Goal: Task Accomplishment & Management: Manage account settings

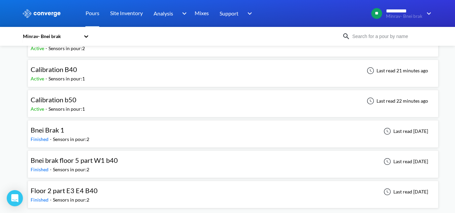
scroll to position [54, 0]
click at [156, 157] on div "Bnei brak floor 5 part W1 b40 Finished - Sensors in pour: 2 Last read 22 days a…" at bounding box center [233, 164] width 405 height 22
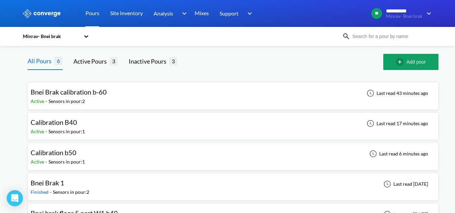
click at [50, 38] on div "Minrav- Bnei brak" at bounding box center [51, 36] width 58 height 7
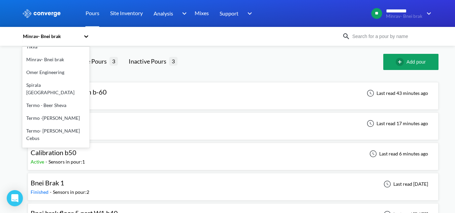
scroll to position [101, 0]
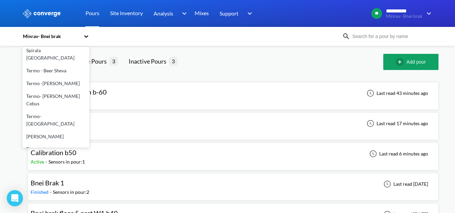
click at [51, 55] on div "Spirala [GEOGRAPHIC_DATA]" at bounding box center [55, 54] width 67 height 20
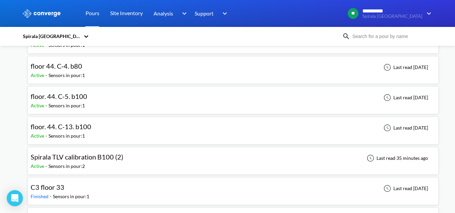
scroll to position [1683, 0]
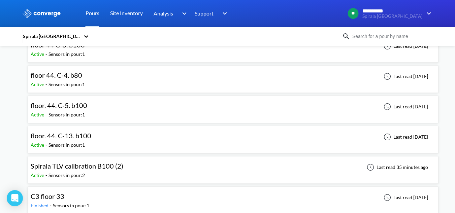
click at [368, 38] on input at bounding box center [390, 36] width 81 height 7
type input "42"
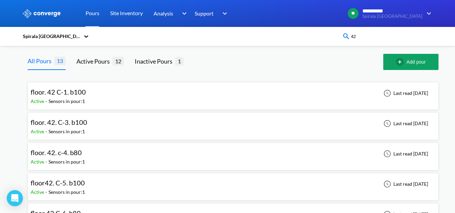
scroll to position [101, 0]
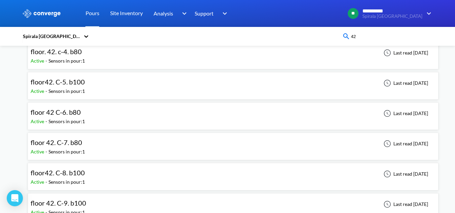
click at [99, 84] on div "floor42. C-5. b100 Active - Sensors in pour: 1 Last read 9 days ago" at bounding box center [233, 86] width 405 height 22
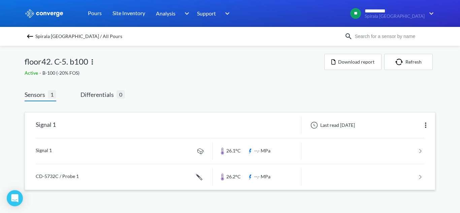
click at [99, 153] on link at bounding box center [230, 151] width 389 height 26
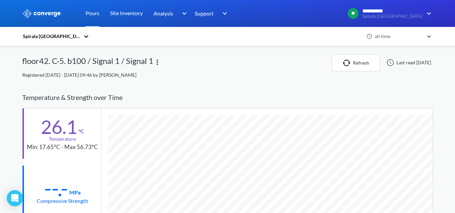
scroll to position [356, 411]
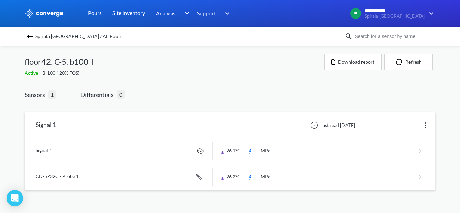
click at [147, 184] on link at bounding box center [230, 177] width 389 height 26
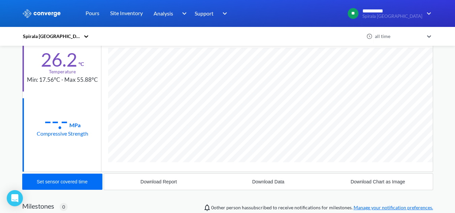
scroll to position [368, 411]
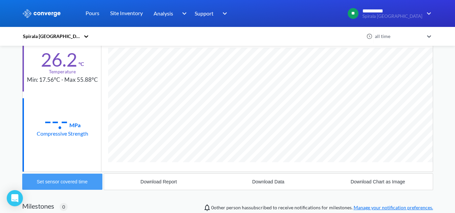
click at [89, 186] on button "Set sensor covered time" at bounding box center [62, 182] width 80 height 16
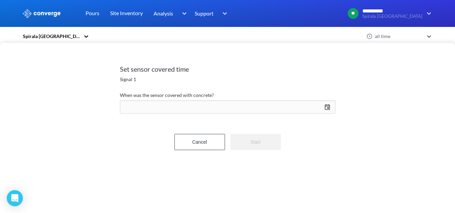
click at [183, 105] on div "10/08/2025 Press the down arrow key to interact with the calendar and select a …" at bounding box center [227, 107] width 215 height 16
click at [260, 130] on icon "Move backward to switch to the previous month." at bounding box center [258, 127] width 6 height 6
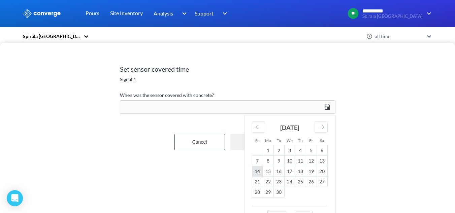
click at [259, 173] on td "14" at bounding box center [257, 171] width 11 height 10
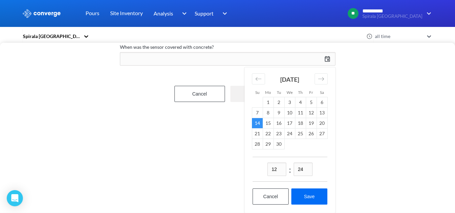
scroll to position [53, 0]
drag, startPoint x: 280, startPoint y: 165, endPoint x: 240, endPoint y: 174, distance: 41.0
click at [241, 174] on div "Set sensor covered time Signal 1 When was the sensor covered with concrete? 09/…" at bounding box center [227, 128] width 455 height 170
click at [276, 165] on input "01" at bounding box center [276, 169] width 19 height 13
click at [272, 164] on input "00" at bounding box center [276, 169] width 19 height 13
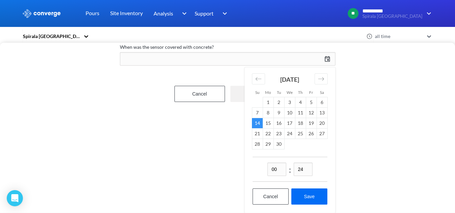
click at [272, 164] on input "00" at bounding box center [276, 169] width 19 height 13
drag, startPoint x: 282, startPoint y: 165, endPoint x: 263, endPoint y: 166, distance: 19.3
click at [263, 166] on div "00 : 24" at bounding box center [290, 169] width 75 height 25
type input "16"
drag, startPoint x: 300, startPoint y: 166, endPoint x: 304, endPoint y: 166, distance: 4.7
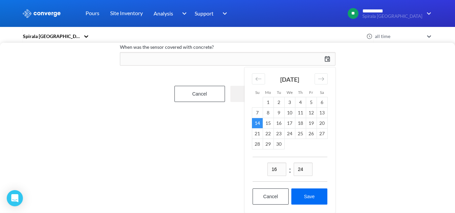
click at [304, 166] on input "24" at bounding box center [303, 169] width 19 height 13
click at [301, 166] on input "02" at bounding box center [303, 169] width 19 height 13
type input "33"
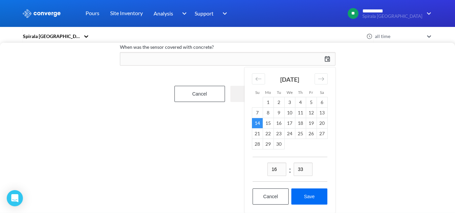
click at [303, 181] on div "16 : 33 Cancel Save" at bounding box center [289, 185] width 91 height 56
click at [318, 192] on button "Save" at bounding box center [309, 197] width 36 height 16
type input "22:33, 14th of September"
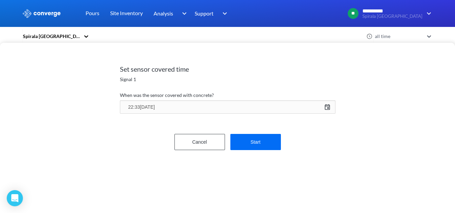
scroll to position [0, 0]
click at [165, 110] on div "22:33, 14th of September 09/14/2025 Press the down arrow key to interact with t…" at bounding box center [227, 107] width 215 height 16
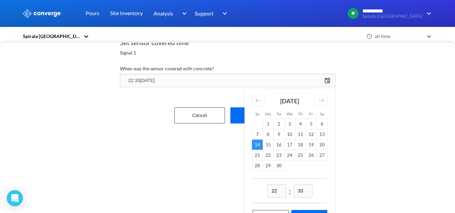
scroll to position [53, 0]
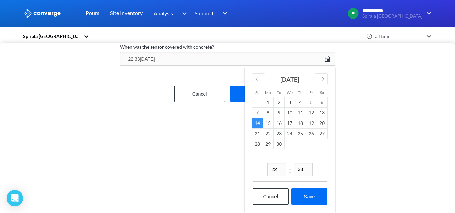
drag, startPoint x: 278, startPoint y: 164, endPoint x: 272, endPoint y: 164, distance: 6.7
click at [272, 164] on input "22" at bounding box center [276, 169] width 19 height 13
type input "16"
click at [308, 192] on button "Save" at bounding box center [309, 197] width 36 height 16
type input "16:33, 14th of September"
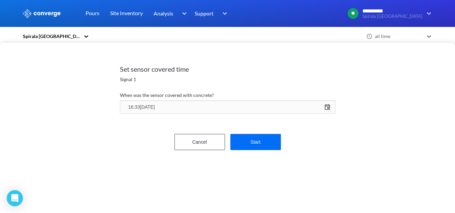
scroll to position [0, 0]
click at [265, 146] on button "Start" at bounding box center [255, 142] width 51 height 16
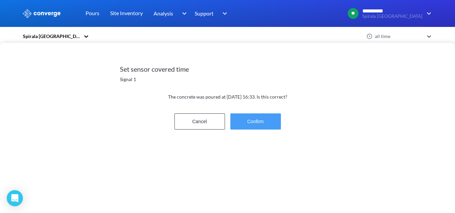
click at [263, 128] on button "Confirm" at bounding box center [255, 121] width 51 height 16
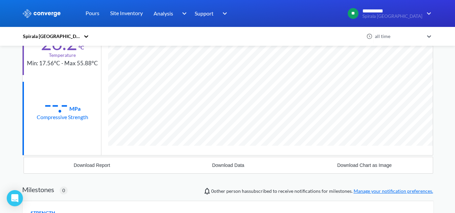
scroll to position [67, 0]
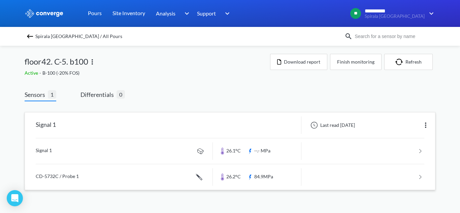
click at [146, 145] on link at bounding box center [230, 151] width 389 height 26
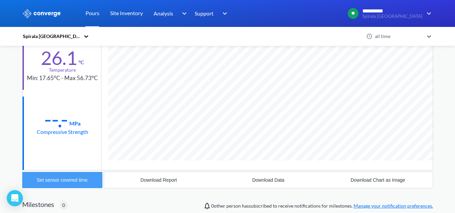
click at [95, 176] on button "Set sensor covered time" at bounding box center [62, 180] width 80 height 16
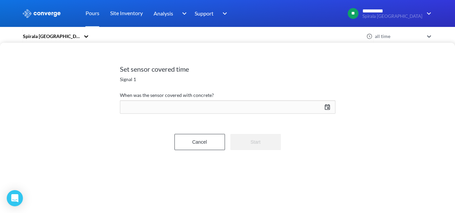
scroll to position [356, 411]
click at [209, 109] on div "10/08/2025 Press the down arrow key to interact with the calendar and select a …" at bounding box center [227, 107] width 215 height 16
click at [258, 127] on icon "Move backward to switch to the previous month." at bounding box center [258, 127] width 6 height 6
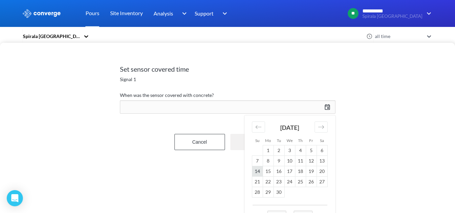
click at [258, 170] on td "14" at bounding box center [257, 171] width 11 height 10
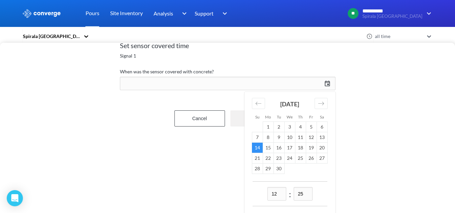
scroll to position [53, 0]
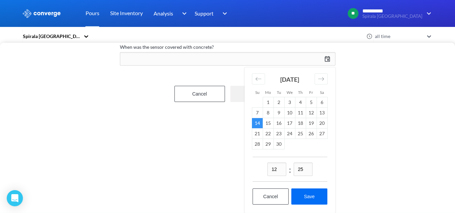
drag, startPoint x: 278, startPoint y: 165, endPoint x: 272, endPoint y: 165, distance: 5.7
click at [272, 165] on input "12" at bounding box center [276, 169] width 19 height 13
type input "16"
drag, startPoint x: 301, startPoint y: 164, endPoint x: 308, endPoint y: 164, distance: 7.4
click at [308, 164] on input "25" at bounding box center [303, 169] width 19 height 13
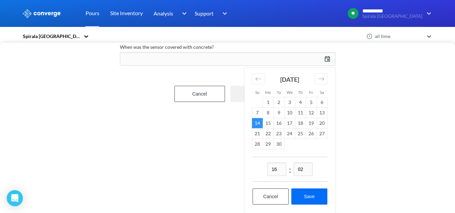
drag, startPoint x: 304, startPoint y: 165, endPoint x: 293, endPoint y: 168, distance: 12.2
click at [293, 168] on div "16 : 02" at bounding box center [290, 169] width 75 height 25
type input "33"
drag, startPoint x: 304, startPoint y: 193, endPoint x: 305, endPoint y: 189, distance: 3.4
click at [304, 192] on button "Save" at bounding box center [309, 197] width 36 height 16
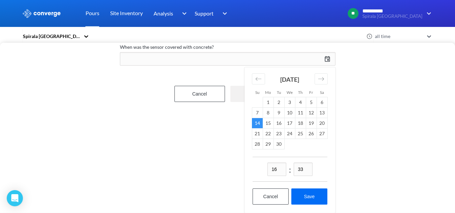
type input "16:33, 14th of September"
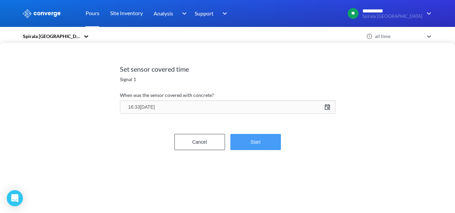
click at [259, 139] on button "Start" at bounding box center [255, 142] width 51 height 16
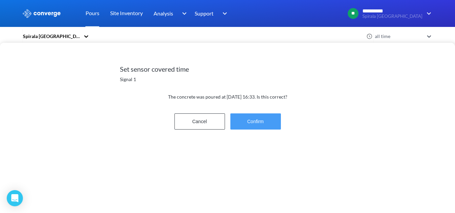
click at [261, 123] on button "Confirm" at bounding box center [255, 121] width 51 height 16
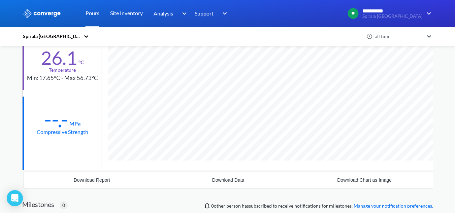
scroll to position [356, 411]
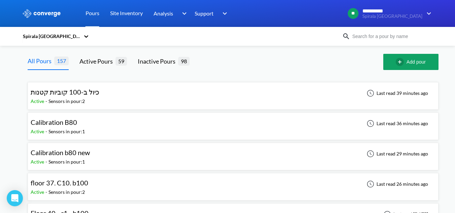
click at [423, 30] on div "Spirala [GEOGRAPHIC_DATA]" at bounding box center [227, 36] width 411 height 15
click at [422, 39] on input at bounding box center [390, 36] width 81 height 7
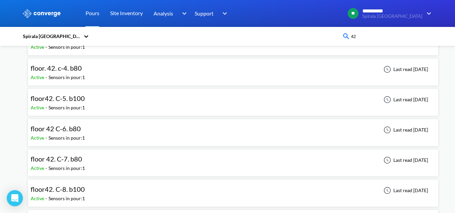
scroll to position [101, 0]
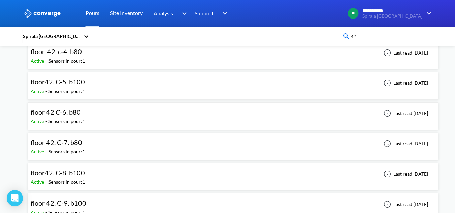
type input "42"
click at [101, 174] on div "floor42. C-8. b100 Active - Sensors in pour: 1 Last read 10 days ago" at bounding box center [233, 177] width 405 height 22
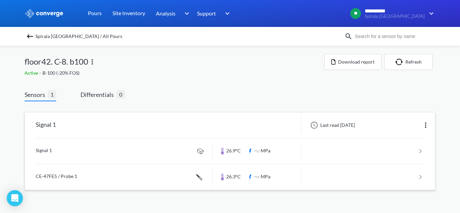
click at [125, 148] on link at bounding box center [230, 151] width 389 height 26
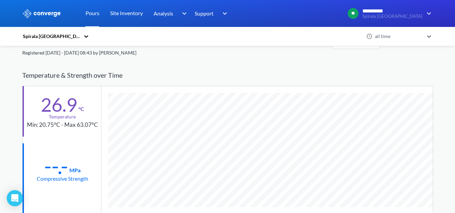
scroll to position [34, 0]
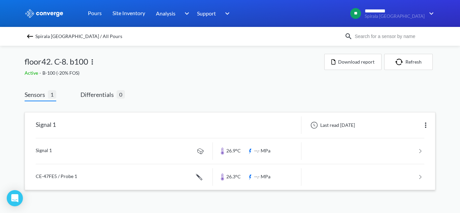
click at [101, 171] on link at bounding box center [230, 177] width 389 height 26
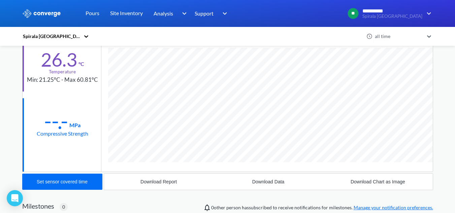
scroll to position [368, 411]
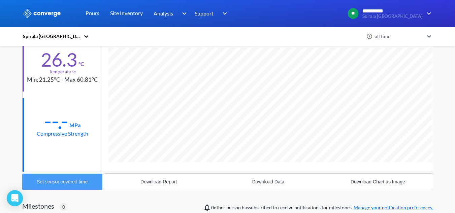
click at [39, 181] on div "Set sensor covered time" at bounding box center [62, 181] width 51 height 5
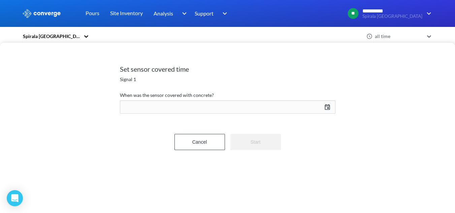
click at [182, 109] on div "10/08/2025 Press the down arrow key to interact with the calendar and select a …" at bounding box center [227, 107] width 215 height 16
click at [263, 124] on div "Move backward to switch to the previous month." at bounding box center [258, 127] width 13 height 11
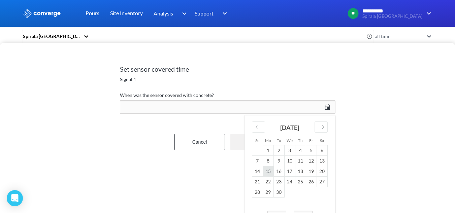
click at [267, 171] on td "15" at bounding box center [268, 171] width 11 height 10
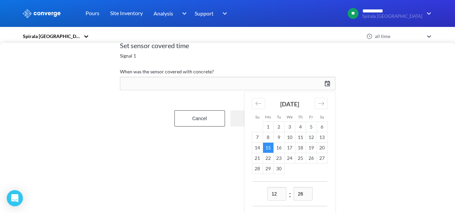
scroll to position [53, 0]
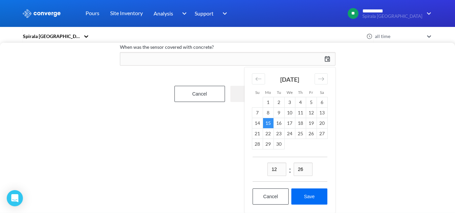
drag, startPoint x: 281, startPoint y: 166, endPoint x: 268, endPoint y: 167, distance: 13.2
click at [268, 167] on input "12" at bounding box center [276, 169] width 19 height 13
type input "22"
drag, startPoint x: 306, startPoint y: 164, endPoint x: 266, endPoint y: 168, distance: 39.9
click at [267, 168] on div "22 : 26" at bounding box center [290, 169] width 75 height 25
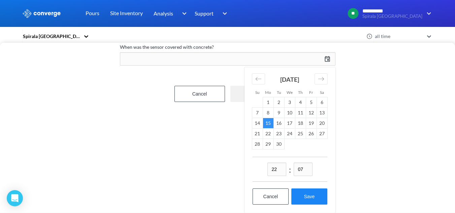
type input "07"
click at [315, 192] on button "Save" at bounding box center [309, 197] width 36 height 16
type input "22:07, 15th of September"
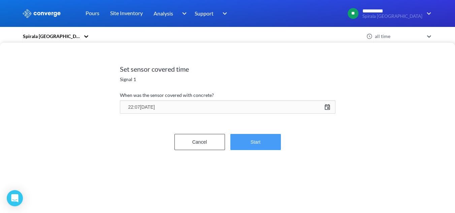
click at [265, 147] on button "Start" at bounding box center [255, 142] width 51 height 16
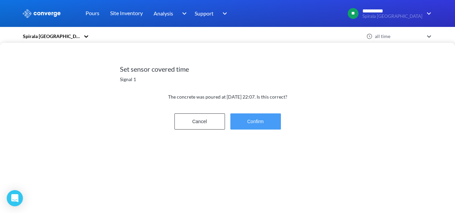
click at [264, 122] on button "Confirm" at bounding box center [255, 121] width 51 height 16
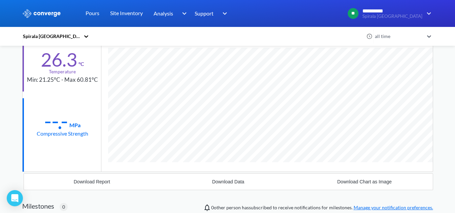
scroll to position [368, 411]
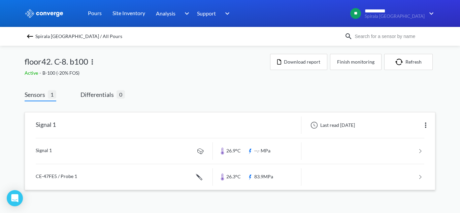
click at [92, 173] on link at bounding box center [230, 177] width 389 height 26
click at [91, 147] on link at bounding box center [230, 151] width 389 height 26
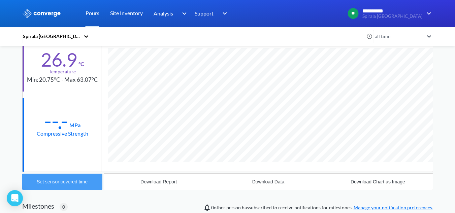
click at [75, 183] on div "Set sensor covered time" at bounding box center [62, 181] width 51 height 5
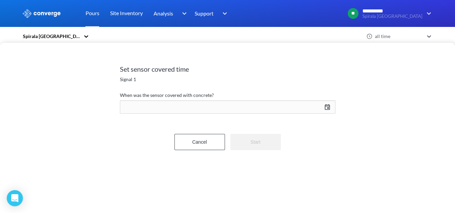
click at [205, 106] on div "10/08/2025 Press the down arrow key to interact with the calendar and select a …" at bounding box center [227, 107] width 215 height 16
click at [254, 124] on div "Move backward to switch to the previous month." at bounding box center [258, 127] width 13 height 11
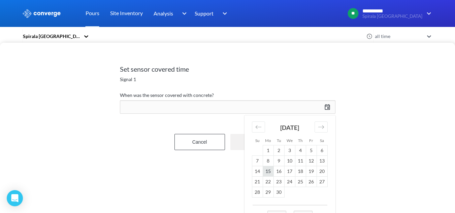
click at [269, 172] on td "15" at bounding box center [268, 171] width 11 height 10
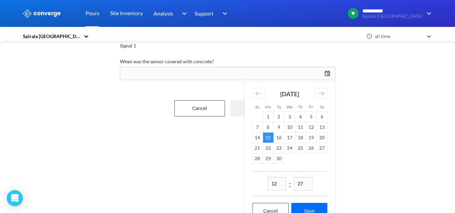
drag, startPoint x: 279, startPoint y: 186, endPoint x: 235, endPoint y: 185, distance: 44.1
click at [238, 185] on div "Set sensor covered time Signal 1 When was the sensor covered with concrete? 09/…" at bounding box center [227, 128] width 455 height 170
type input "22"
drag, startPoint x: 303, startPoint y: 187, endPoint x: 285, endPoint y: 188, distance: 18.2
click at [285, 188] on div "22 : 27" at bounding box center [290, 183] width 75 height 25
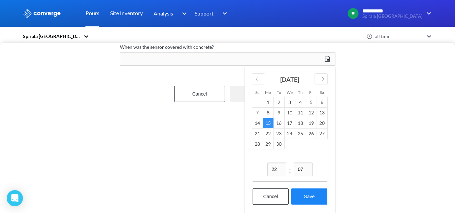
type input "07"
click at [313, 189] on button "Save" at bounding box center [309, 197] width 36 height 16
type input "22:07, 15th of September"
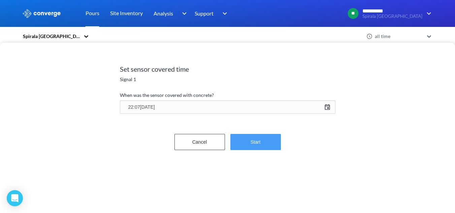
click at [263, 145] on button "Start" at bounding box center [255, 142] width 51 height 16
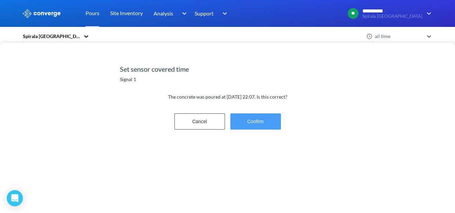
click at [259, 122] on button "Confirm" at bounding box center [255, 121] width 51 height 16
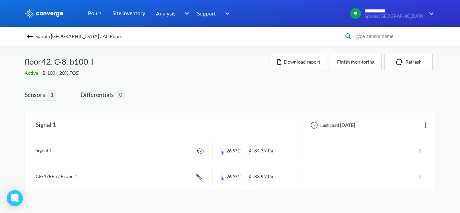
click at [376, 37] on input at bounding box center [393, 36] width 81 height 7
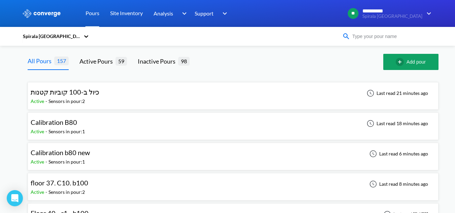
click at [367, 39] on input at bounding box center [390, 36] width 81 height 7
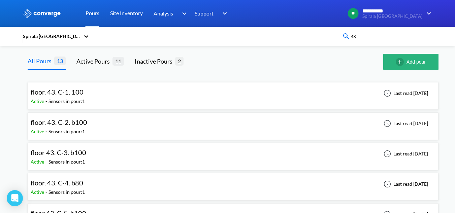
type input "43"
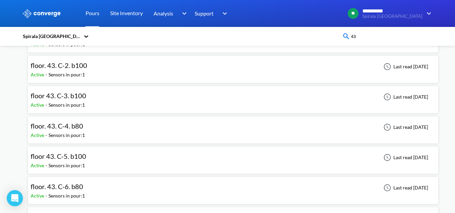
scroll to position [101, 0]
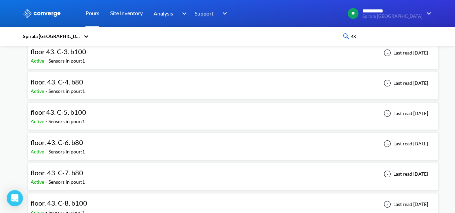
click at [145, 119] on div "floor 43. C-5. b100 Active - Sensors in pour: 1 Last read 10 days ago" at bounding box center [233, 116] width 405 height 22
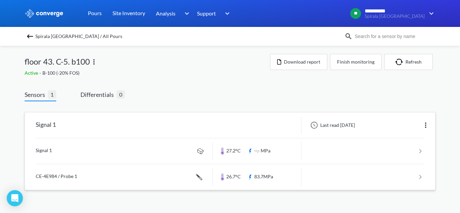
click at [128, 145] on link at bounding box center [230, 151] width 389 height 26
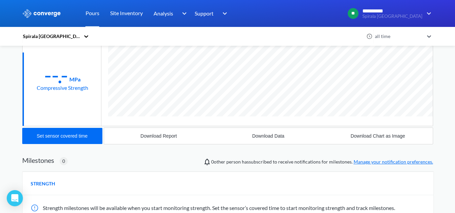
scroll to position [101, 0]
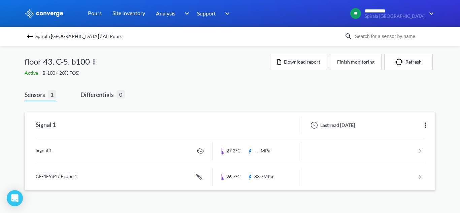
click at [81, 175] on link at bounding box center [230, 177] width 389 height 26
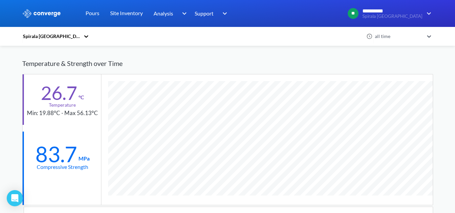
scroll to position [34, 0]
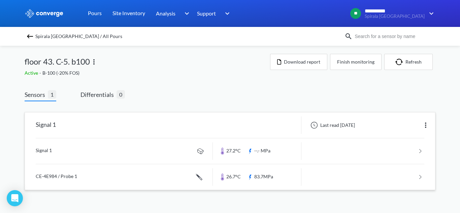
click at [174, 146] on link at bounding box center [230, 151] width 389 height 26
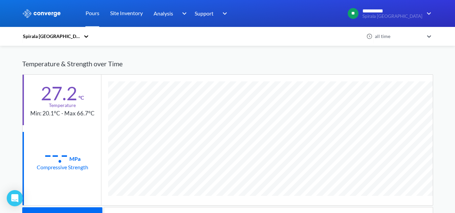
scroll to position [356, 411]
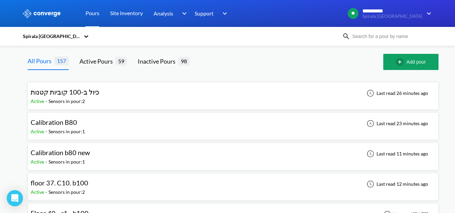
click at [418, 38] on input at bounding box center [390, 36] width 81 height 7
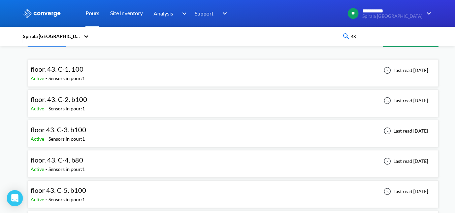
scroll to position [34, 0]
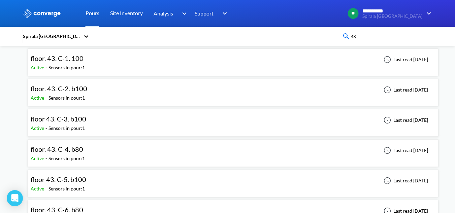
type input "43"
click at [123, 176] on div "floor 43. C-5. b100 Active - Sensors in pour: 1 Last read 10 days ago" at bounding box center [233, 184] width 405 height 22
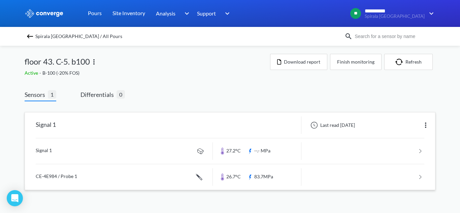
click at [119, 137] on div "Signal 1 Last read 10 days ago" at bounding box center [230, 125] width 410 height 26
click at [121, 142] on link at bounding box center [230, 151] width 389 height 26
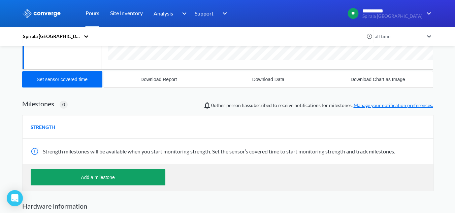
scroll to position [170, 0]
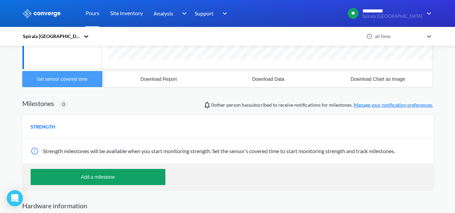
click at [94, 82] on button "Set sensor covered time" at bounding box center [62, 79] width 80 height 16
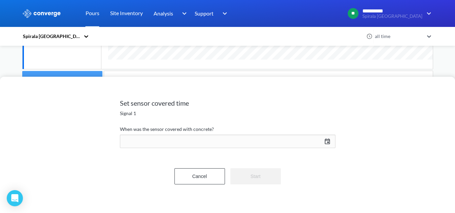
scroll to position [356, 411]
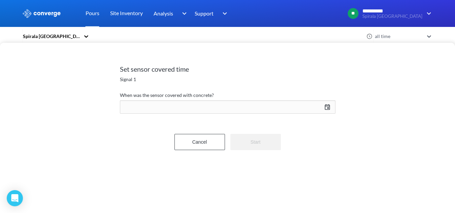
click at [186, 109] on div "10/08/2025 Press the down arrow key to interact with the calendar and select a …" at bounding box center [227, 107] width 215 height 16
click at [261, 123] on div "Move backward to switch to the previous month." at bounding box center [258, 127] width 13 height 11
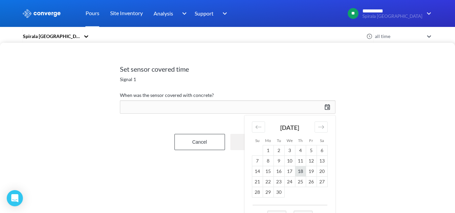
click at [303, 172] on td "18" at bounding box center [300, 171] width 11 height 10
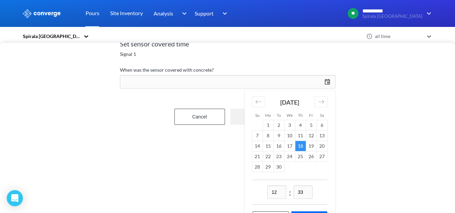
scroll to position [53, 0]
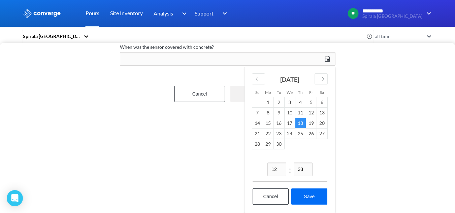
drag, startPoint x: 273, startPoint y: 169, endPoint x: 261, endPoint y: 175, distance: 12.8
click at [263, 173] on div "12 : 33" at bounding box center [290, 169] width 75 height 25
type input "20"
drag, startPoint x: 303, startPoint y: 167, endPoint x: 289, endPoint y: 170, distance: 14.1
click at [289, 170] on div "20 : 33" at bounding box center [290, 169] width 75 height 25
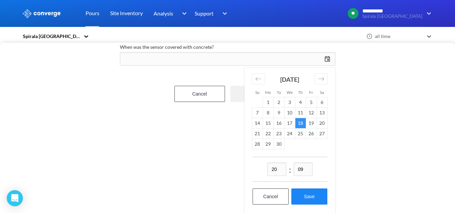
type input "09"
click at [307, 192] on button "Save" at bounding box center [309, 197] width 36 height 16
type input "20:09, 18th of September"
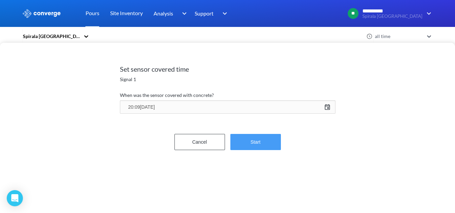
click at [268, 144] on button "Start" at bounding box center [255, 142] width 51 height 16
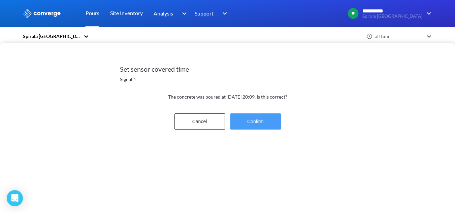
click at [265, 123] on button "Confirm" at bounding box center [255, 121] width 51 height 16
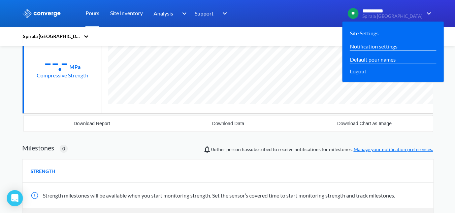
scroll to position [68, 0]
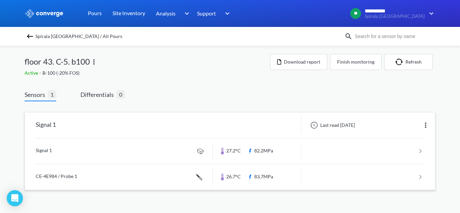
click at [165, 176] on link at bounding box center [230, 177] width 389 height 26
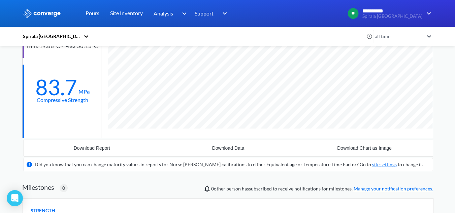
scroll to position [431, 411]
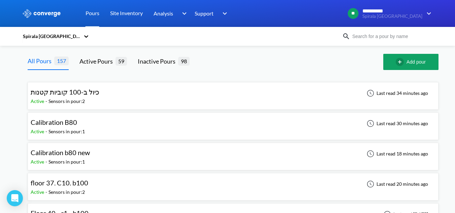
click at [367, 33] on input at bounding box center [390, 36] width 81 height 7
type input "7"
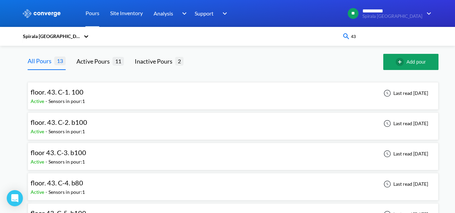
type input "43"
click at [119, 162] on div "floor 43. C-3. b100 Active - Sensors in pour: 1 Last read 10 days ago" at bounding box center [233, 157] width 405 height 22
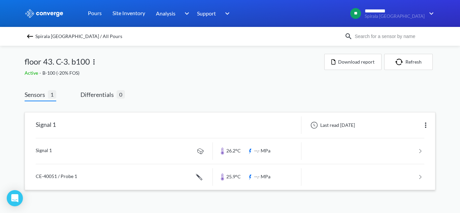
click at [160, 152] on link at bounding box center [230, 151] width 389 height 26
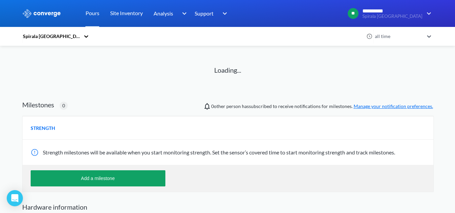
scroll to position [2, 0]
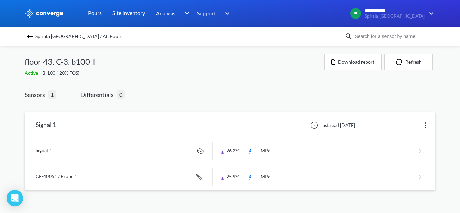
click at [138, 157] on link at bounding box center [230, 151] width 389 height 26
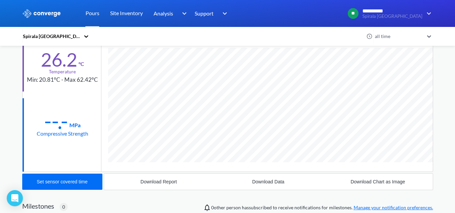
scroll to position [356, 411]
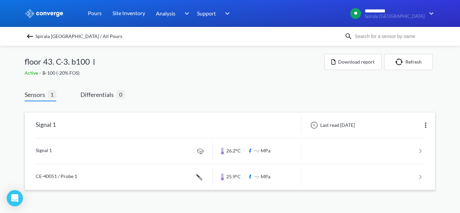
click at [99, 175] on link at bounding box center [230, 177] width 389 height 26
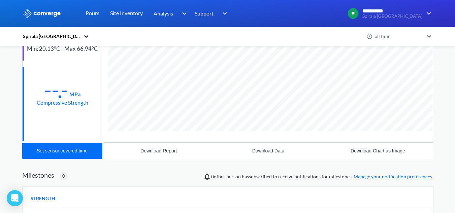
scroll to position [168, 0]
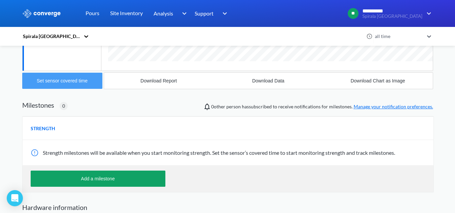
click at [70, 79] on div "Set sensor covered time" at bounding box center [62, 80] width 51 height 5
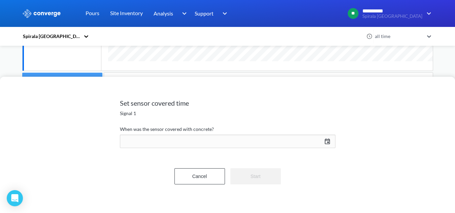
scroll to position [368, 411]
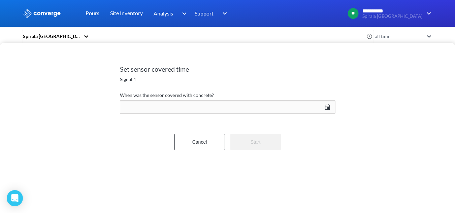
click at [314, 105] on div "10/08/2025 Press the down arrow key to interact with the calendar and select a …" at bounding box center [227, 107] width 215 height 16
click at [263, 126] on div "Move backward to switch to the previous month." at bounding box center [258, 127] width 13 height 11
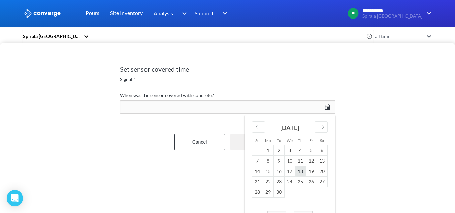
click at [302, 172] on td "18" at bounding box center [300, 171] width 11 height 10
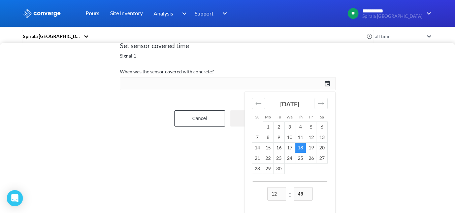
scroll to position [53, 0]
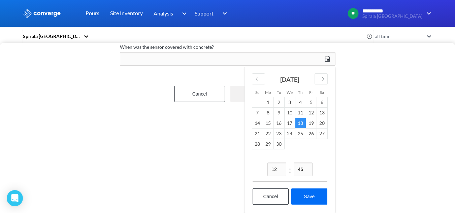
drag, startPoint x: 279, startPoint y: 165, endPoint x: 266, endPoint y: 167, distance: 13.0
click at [267, 167] on div "12 : 46" at bounding box center [290, 169] width 75 height 25
type input "21"
click at [297, 166] on input "46" at bounding box center [303, 169] width 19 height 13
drag, startPoint x: 306, startPoint y: 166, endPoint x: 279, endPoint y: 165, distance: 26.6
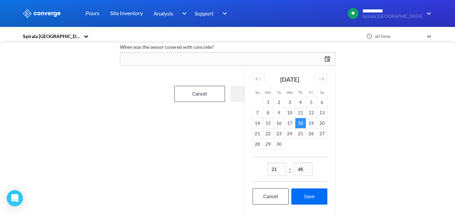
click at [281, 168] on div "21 : 46" at bounding box center [290, 169] width 75 height 25
type input "39"
click at [303, 193] on button "Save" at bounding box center [309, 197] width 36 height 16
type input "21:39, 18th of September"
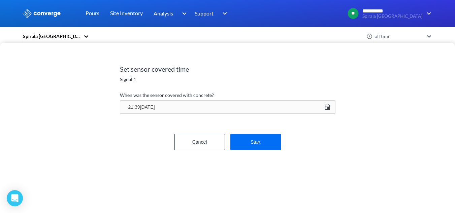
scroll to position [0, 0]
click at [262, 142] on button "Start" at bounding box center [255, 142] width 51 height 16
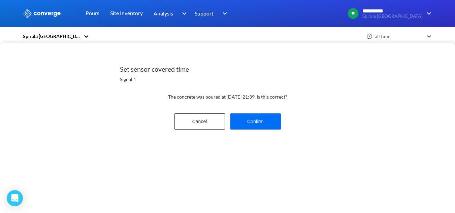
click at [261, 113] on div "Cancel Confirm" at bounding box center [227, 122] width 215 height 22
click at [261, 119] on button "Confirm" at bounding box center [255, 121] width 51 height 16
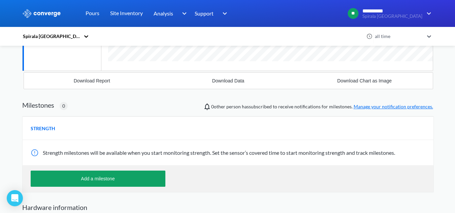
scroll to position [368, 411]
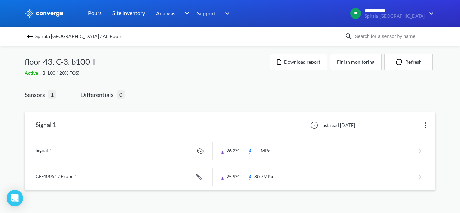
click at [118, 149] on link at bounding box center [230, 151] width 389 height 26
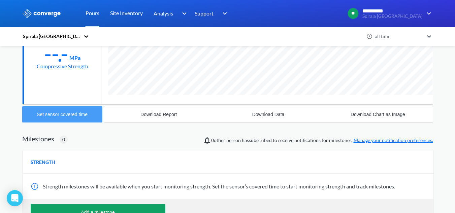
scroll to position [356, 411]
click at [92, 118] on button "Set sensor covered time" at bounding box center [62, 114] width 80 height 16
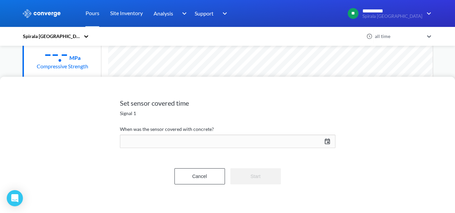
scroll to position [0, 0]
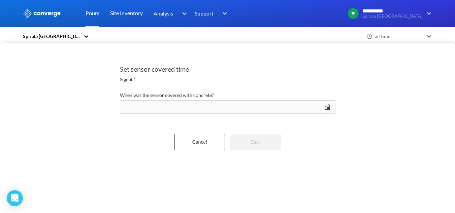
click at [184, 100] on div "10/08/2025 Press the down arrow key to interact with the calendar and select a …" at bounding box center [227, 107] width 215 height 16
click at [254, 127] on div "Move backward to switch to the previous month." at bounding box center [258, 127] width 13 height 11
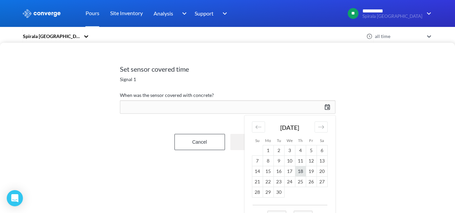
click at [302, 172] on td "18" at bounding box center [300, 171] width 11 height 10
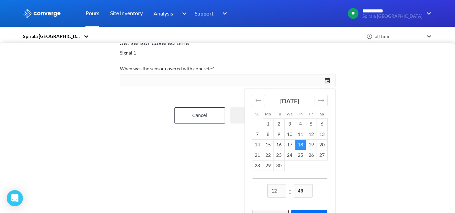
scroll to position [53, 0]
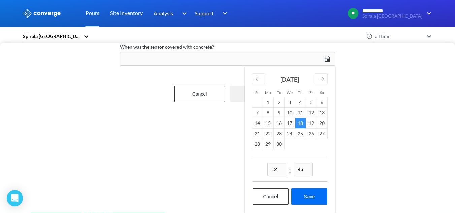
drag, startPoint x: 279, startPoint y: 164, endPoint x: 262, endPoint y: 164, distance: 17.5
click at [262, 164] on div "12 : 46" at bounding box center [290, 169] width 75 height 25
type input "21"
drag, startPoint x: 306, startPoint y: 166, endPoint x: 257, endPoint y: 166, distance: 49.5
click at [257, 166] on div "21 : 46" at bounding box center [290, 169] width 75 height 25
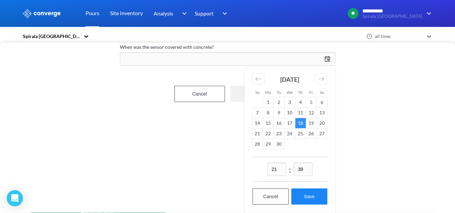
type input "39"
click at [314, 193] on button "Save" at bounding box center [309, 197] width 36 height 16
type input "21:39, 18th of September"
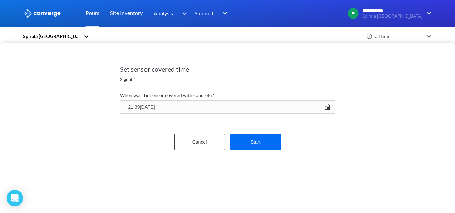
scroll to position [0, 0]
click at [259, 143] on button "Start" at bounding box center [255, 142] width 51 height 16
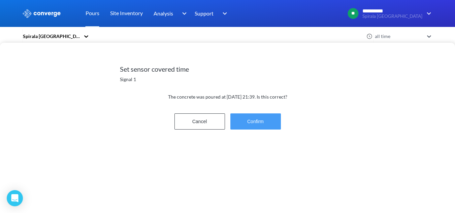
click at [268, 118] on button "Confirm" at bounding box center [255, 121] width 51 height 16
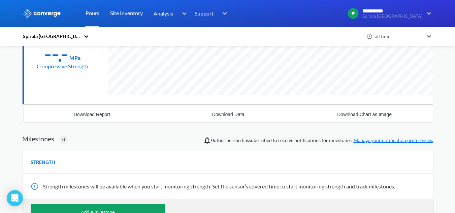
scroll to position [356, 411]
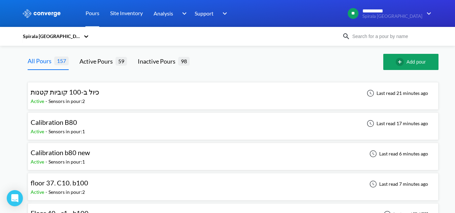
click at [397, 32] on div "Spirala [GEOGRAPHIC_DATA]" at bounding box center [227, 36] width 411 height 15
click at [394, 40] on div "Spirala [GEOGRAPHIC_DATA]" at bounding box center [227, 36] width 411 height 15
click at [395, 38] on input at bounding box center [390, 36] width 81 height 7
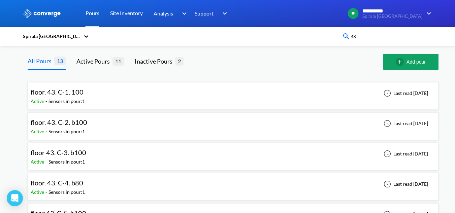
click at [387, 39] on input "43" at bounding box center [390, 36] width 81 height 7
click at [337, 56] on div at bounding box center [288, 62] width 189 height 16
click at [361, 36] on input "43" at bounding box center [390, 36] width 81 height 7
drag, startPoint x: 373, startPoint y: 37, endPoint x: 319, endPoint y: 29, distance: 55.1
click at [319, 32] on div "Spirala Tel Aviv 43" at bounding box center [227, 36] width 411 height 15
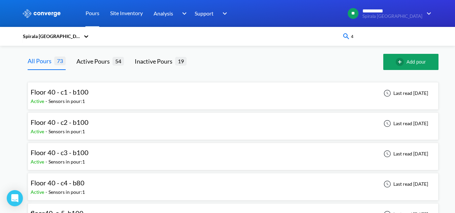
type input "43"
click at [131, 125] on div "floor. 43. C-2. b100 Active - Sensors in pour: 1 Last read 10 days ago" at bounding box center [233, 126] width 405 height 22
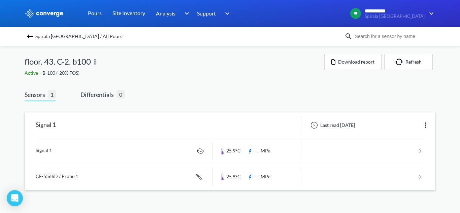
click at [156, 147] on link at bounding box center [230, 151] width 389 height 26
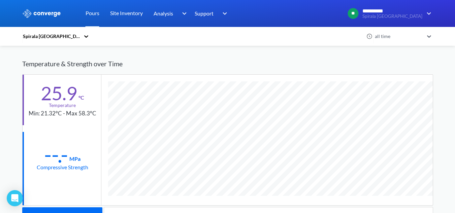
scroll to position [101, 0]
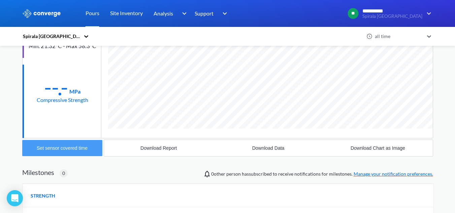
click at [75, 149] on div "Set sensor covered time" at bounding box center [62, 147] width 51 height 5
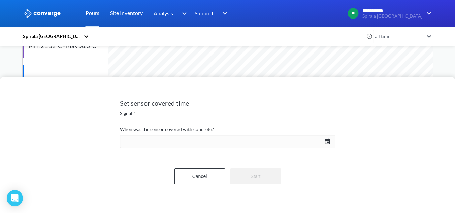
scroll to position [356, 411]
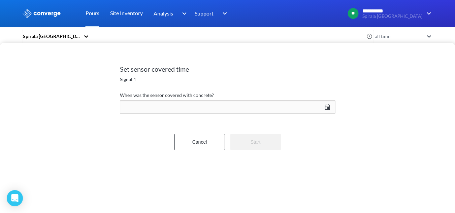
click at [211, 108] on div "10/08/2025 Press the down arrow key to interact with the calendar and select a …" at bounding box center [227, 107] width 215 height 16
click at [255, 131] on div "Move backward to switch to the previous month." at bounding box center [258, 127] width 13 height 11
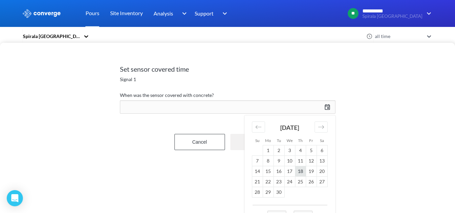
click at [302, 171] on td "18" at bounding box center [300, 171] width 11 height 10
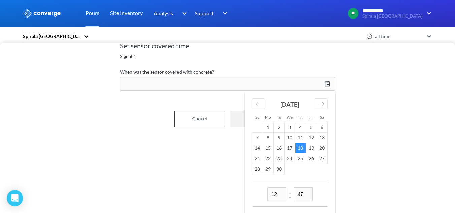
scroll to position [34, 0]
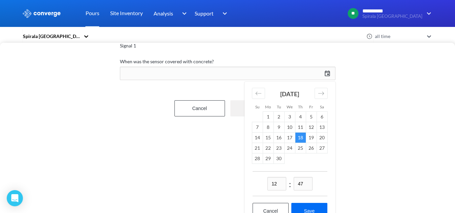
drag, startPoint x: 284, startPoint y: 182, endPoint x: 256, endPoint y: 177, distance: 28.5
click at [262, 184] on div "12 : 47" at bounding box center [290, 183] width 75 height 25
type input "21"
drag, startPoint x: 308, startPoint y: 185, endPoint x: 270, endPoint y: 186, distance: 37.4
click at [270, 186] on div "21 : 47" at bounding box center [290, 183] width 75 height 25
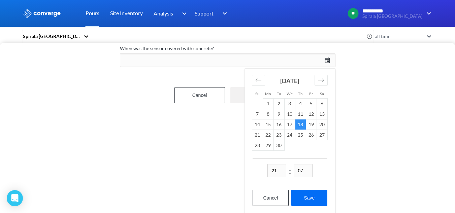
scroll to position [53, 0]
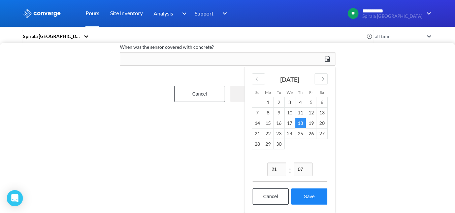
type input "07"
click at [308, 190] on button "Save" at bounding box center [309, 197] width 36 height 16
type input "21:07, 18th of September"
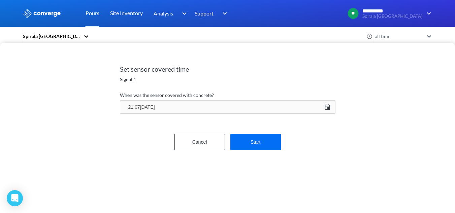
scroll to position [0, 0]
click at [258, 153] on form "When was the sensor covered with concrete? 21:07, 18th of September 09/18/2025 …" at bounding box center [227, 126] width 215 height 70
click at [259, 148] on button "Start" at bounding box center [255, 142] width 51 height 16
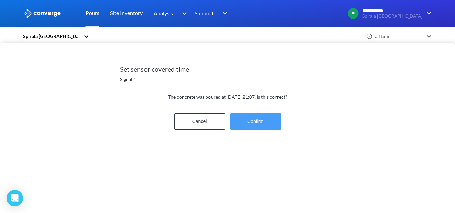
click at [265, 129] on button "Confirm" at bounding box center [255, 121] width 51 height 16
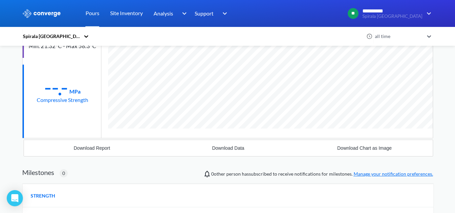
scroll to position [356, 411]
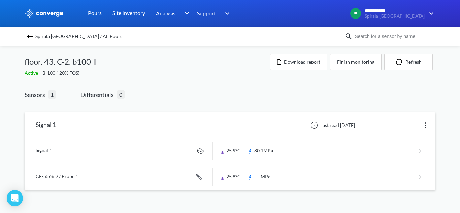
click at [101, 171] on link at bounding box center [230, 177] width 389 height 26
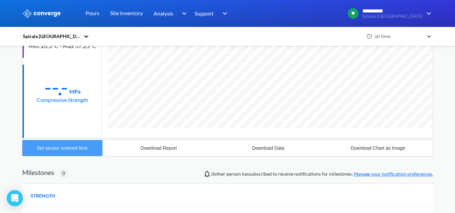
click at [76, 140] on button "Set sensor covered time" at bounding box center [62, 148] width 80 height 16
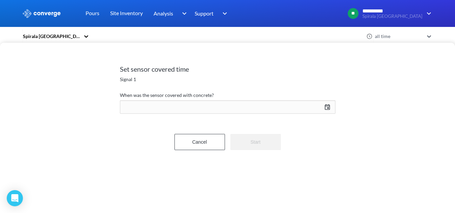
click at [178, 108] on div "10/08/2025 Press the down arrow key to interact with the calendar and select a …" at bounding box center [227, 107] width 215 height 16
click at [254, 131] on div "Move backward to switch to the previous month." at bounding box center [258, 127] width 13 height 11
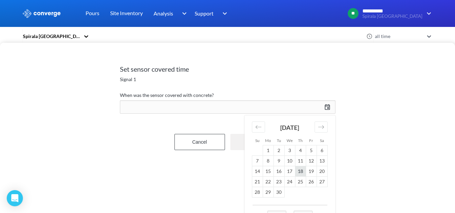
click at [299, 173] on td "18" at bounding box center [300, 171] width 11 height 10
click at [301, 171] on td "18" at bounding box center [300, 171] width 11 height 10
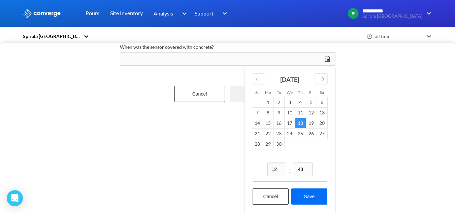
drag, startPoint x: 271, startPoint y: 169, endPoint x: 260, endPoint y: 169, distance: 11.5
click at [260, 169] on div "12 : 48" at bounding box center [290, 169] width 75 height 25
type input "21"
drag, startPoint x: 306, startPoint y: 164, endPoint x: 275, endPoint y: 173, distance: 32.6
click at [276, 173] on div "21 : 48" at bounding box center [290, 169] width 75 height 25
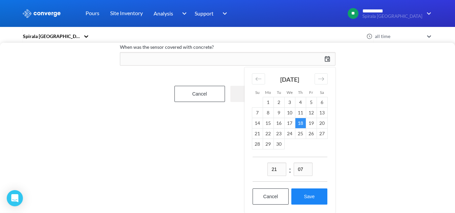
type input "07"
click at [307, 192] on button "Save" at bounding box center [309, 197] width 36 height 16
type input "21:07, 18th of September"
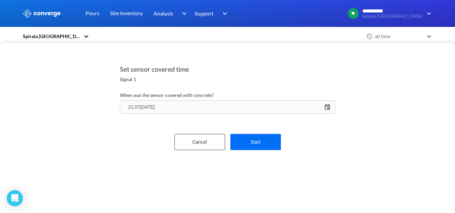
click at [264, 152] on form "When was the sensor covered with concrete? 21:07, 18th of September 09/18/2025 …" at bounding box center [227, 126] width 215 height 70
click at [263, 144] on button "Start" at bounding box center [255, 142] width 51 height 16
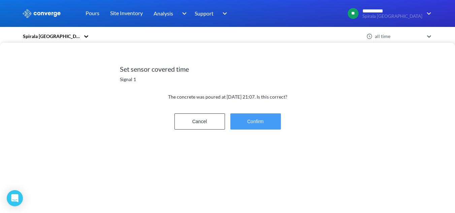
click at [257, 127] on button "Confirm" at bounding box center [255, 121] width 51 height 16
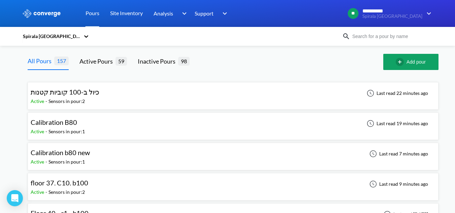
click at [366, 41] on div "Spirala [GEOGRAPHIC_DATA]" at bounding box center [227, 36] width 411 height 15
drag, startPoint x: 368, startPoint y: 39, endPoint x: 361, endPoint y: 26, distance: 14.0
click at [368, 39] on input at bounding box center [390, 36] width 81 height 7
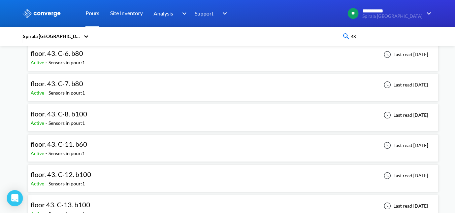
scroll to position [202, 0]
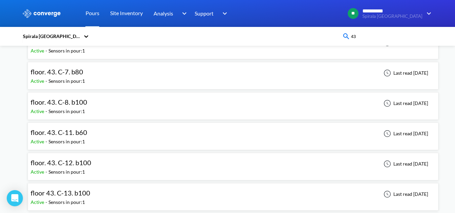
type input "43"
click at [83, 192] on span "floor 43. C-13. b100" at bounding box center [61, 193] width 60 height 8
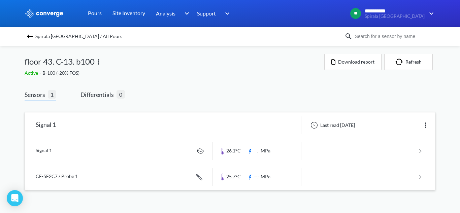
click at [118, 140] on link at bounding box center [230, 151] width 389 height 26
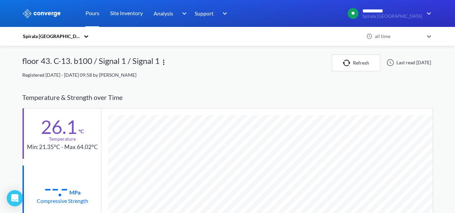
scroll to position [168, 0]
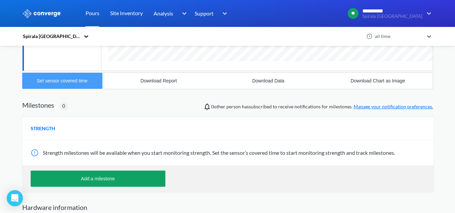
click at [50, 74] on button "Set sensor covered time" at bounding box center [62, 81] width 80 height 16
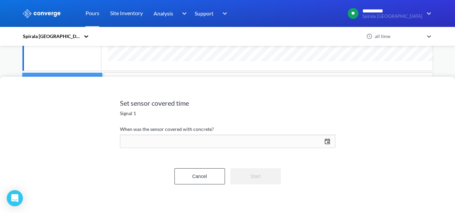
scroll to position [336343, 336288]
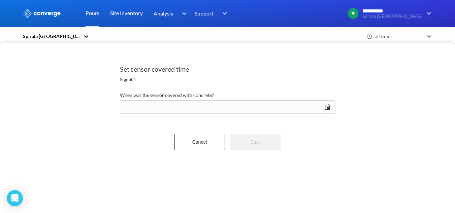
click at [239, 107] on div "10/08/2025 Press the down arrow key to interact with the calendar and select a …" at bounding box center [227, 107] width 215 height 16
click at [263, 124] on div "Move backward to switch to the previous month." at bounding box center [258, 127] width 13 height 11
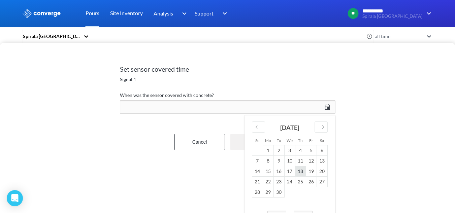
click at [297, 173] on td "18" at bounding box center [300, 171] width 11 height 10
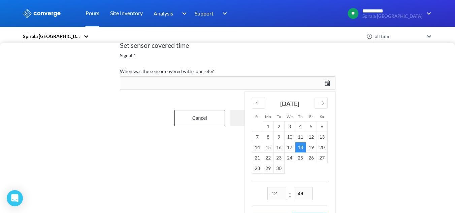
scroll to position [53, 0]
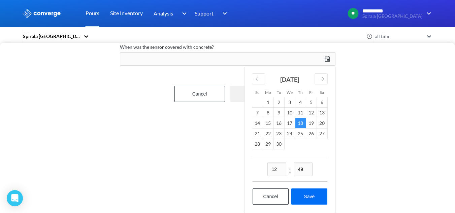
drag, startPoint x: 278, startPoint y: 167, endPoint x: 269, endPoint y: 169, distance: 9.2
click at [269, 169] on input "12" at bounding box center [276, 169] width 19 height 13
type input "21"
drag, startPoint x: 309, startPoint y: 166, endPoint x: 261, endPoint y: 167, distance: 47.8
click at [261, 168] on div "21 : 49" at bounding box center [290, 169] width 75 height 25
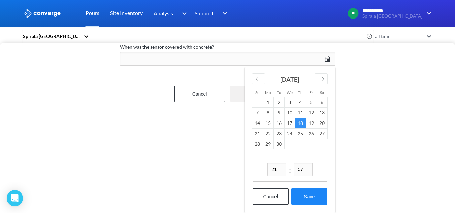
type input "57"
click at [305, 197] on button "Save" at bounding box center [309, 197] width 36 height 16
type input "21:57, 18th of September"
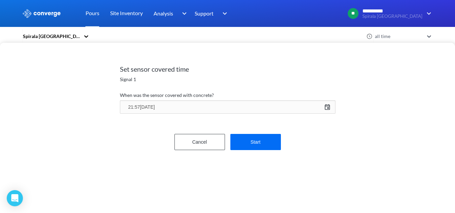
scroll to position [0, 0]
click at [254, 150] on button "Start" at bounding box center [255, 142] width 51 height 16
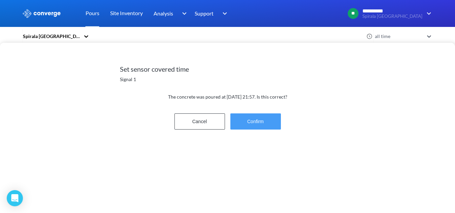
click at [249, 124] on button "Confirm" at bounding box center [255, 121] width 51 height 16
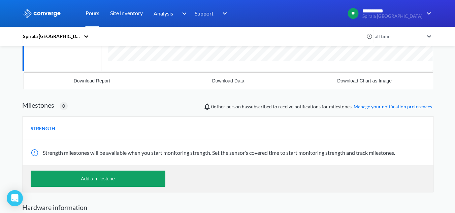
scroll to position [356, 411]
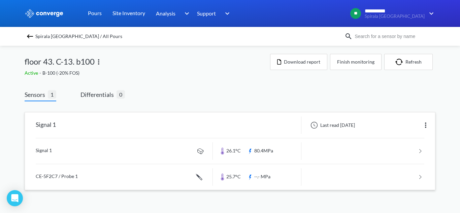
click at [123, 176] on link at bounding box center [230, 177] width 389 height 26
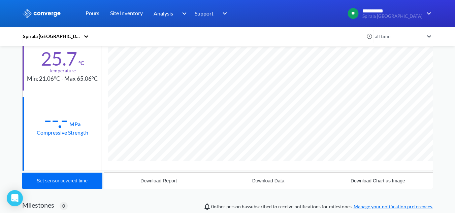
scroll to position [368, 411]
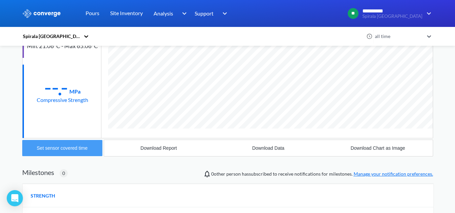
click at [69, 152] on button "Set sensor covered time" at bounding box center [62, 148] width 80 height 16
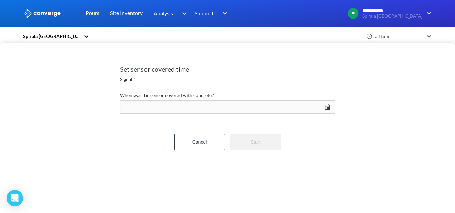
click at [194, 102] on div "10/08/2025 Press the down arrow key to interact with the calendar and select a …" at bounding box center [227, 107] width 215 height 16
click at [259, 134] on div "October 2025" at bounding box center [290, 129] width 76 height 29
click at [258, 130] on icon "Move backward to switch to the previous month." at bounding box center [258, 127] width 6 height 6
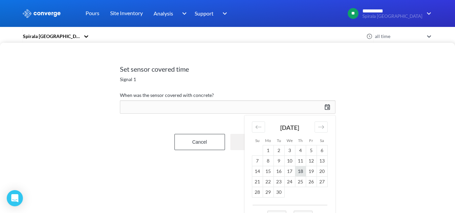
click at [301, 171] on td "18" at bounding box center [300, 171] width 11 height 10
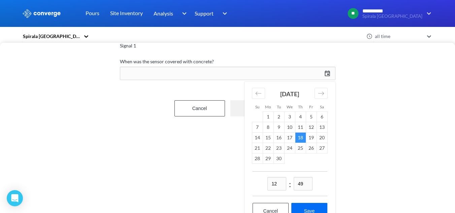
drag, startPoint x: 278, startPoint y: 180, endPoint x: 260, endPoint y: 180, distance: 18.2
click at [260, 180] on div "12 : 49" at bounding box center [290, 183] width 75 height 25
type input "21"
drag, startPoint x: 301, startPoint y: 185, endPoint x: 290, endPoint y: 186, distance: 11.1
click at [290, 186] on div "21 : 49" at bounding box center [290, 183] width 75 height 25
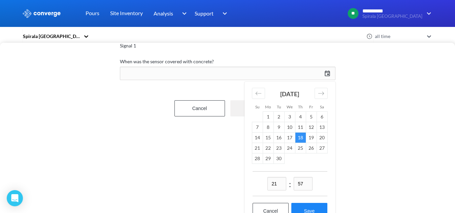
type input "57"
click at [305, 204] on button "Save" at bounding box center [309, 211] width 36 height 16
type input "21:57, 18th of September"
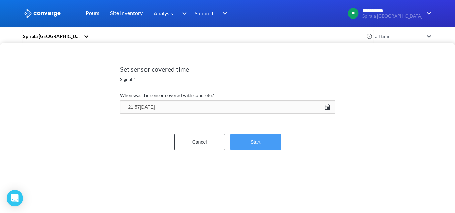
click at [260, 146] on button "Start" at bounding box center [255, 142] width 51 height 16
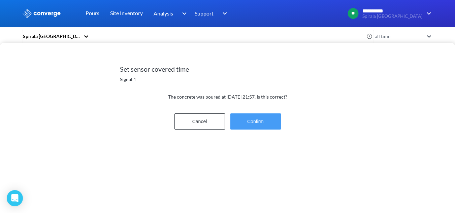
click at [251, 128] on button "Confirm" at bounding box center [255, 121] width 51 height 16
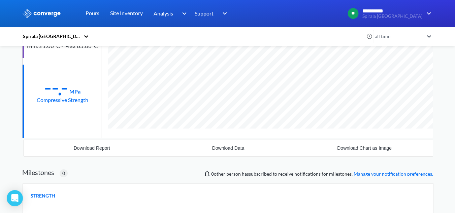
scroll to position [336330, 336288]
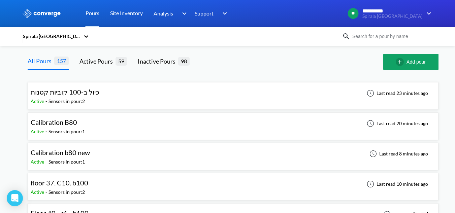
click at [369, 34] on input at bounding box center [390, 36] width 81 height 7
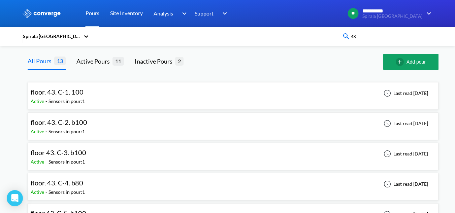
type input "43"
click at [84, 94] on div "floor. 43. C-1. 100" at bounding box center [59, 92] width 56 height 10
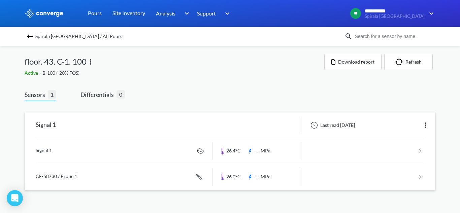
click at [121, 154] on link at bounding box center [230, 151] width 389 height 26
click at [126, 178] on link at bounding box center [230, 177] width 389 height 26
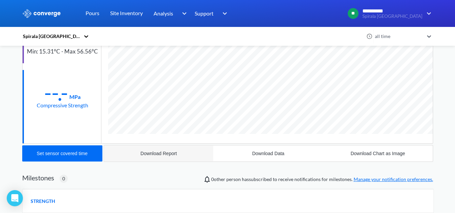
scroll to position [101, 0]
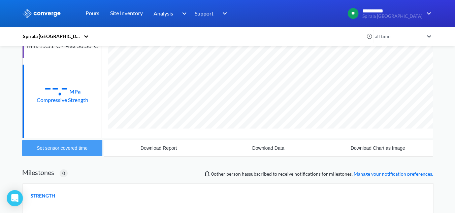
click at [77, 153] on button "Set sensor covered time" at bounding box center [62, 148] width 80 height 16
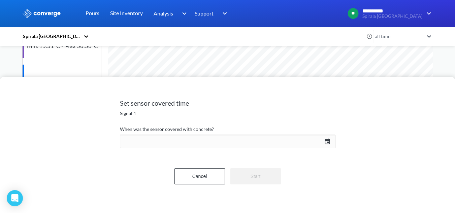
scroll to position [368, 411]
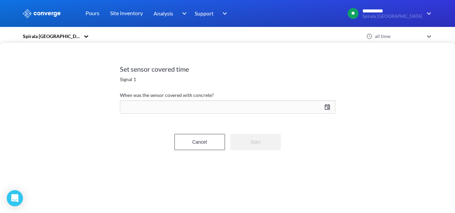
click at [211, 113] on div "10/08/2025 Press the down arrow key to interact with the calendar and select a …" at bounding box center [227, 107] width 215 height 16
click at [255, 126] on div "Move backward to switch to the previous month." at bounding box center [258, 127] width 13 height 11
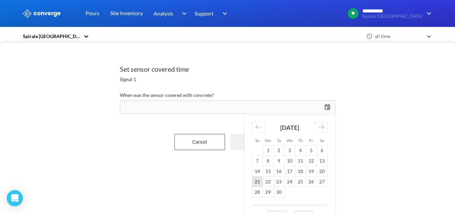
click at [256, 180] on td "21" at bounding box center [257, 181] width 11 height 10
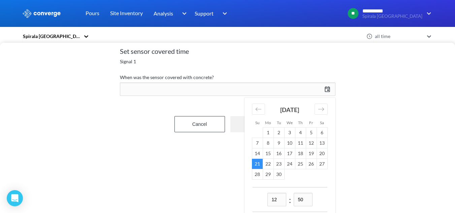
scroll to position [53, 0]
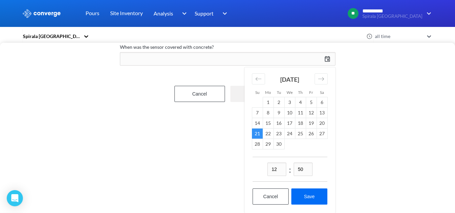
drag, startPoint x: 279, startPoint y: 168, endPoint x: 264, endPoint y: 164, distance: 15.9
click at [266, 168] on div "12 : 50" at bounding box center [290, 169] width 75 height 25
type input "22"
drag, startPoint x: 309, startPoint y: 168, endPoint x: 298, endPoint y: 168, distance: 11.1
click at [298, 168] on input "50" at bounding box center [303, 169] width 19 height 13
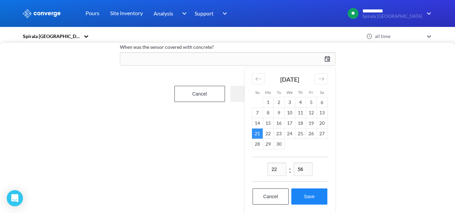
type input "56"
click at [316, 192] on button "Save" at bounding box center [309, 197] width 36 height 16
type input "22:56, 21st of September"
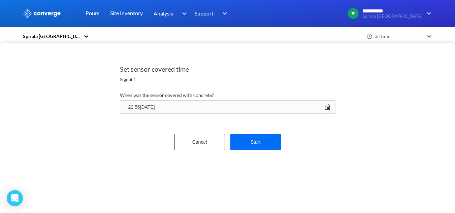
scroll to position [0, 0]
click at [281, 140] on div "Cancel Start" at bounding box center [227, 142] width 215 height 16
click at [275, 141] on button "Start" at bounding box center [255, 142] width 51 height 16
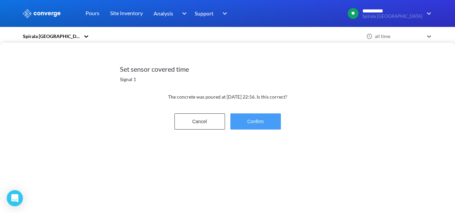
click at [260, 124] on button "Confirm" at bounding box center [255, 121] width 51 height 16
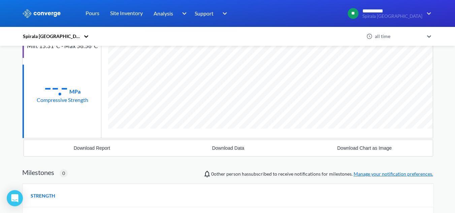
scroll to position [368, 411]
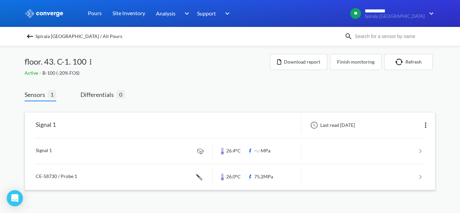
click at [159, 159] on link at bounding box center [230, 151] width 389 height 26
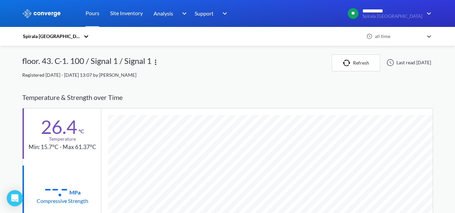
scroll to position [168, 0]
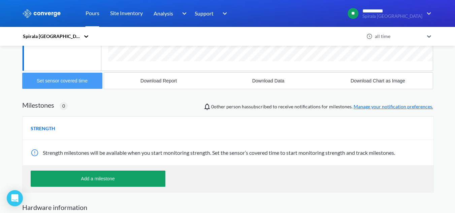
click at [93, 84] on button "Set sensor covered time" at bounding box center [62, 81] width 80 height 16
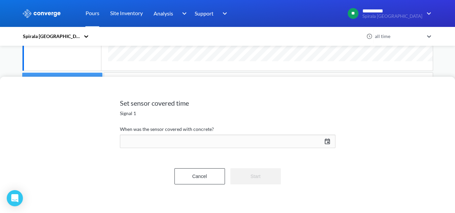
scroll to position [356, 411]
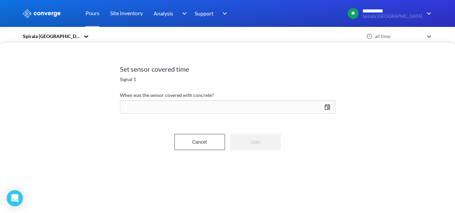
click at [282, 106] on div "10/08/2025 Press the down arrow key to interact with the calendar and select a …" at bounding box center [227, 107] width 215 height 16
click at [259, 128] on icon "Move backward to switch to the previous month." at bounding box center [258, 127] width 6 height 6
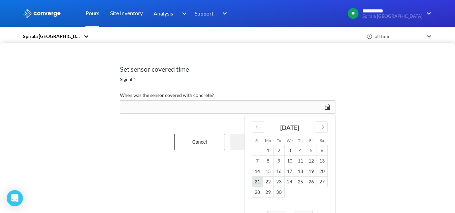
click at [260, 182] on td "21" at bounding box center [257, 181] width 11 height 10
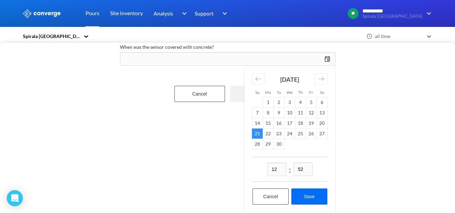
drag, startPoint x: 277, startPoint y: 166, endPoint x: 264, endPoint y: 166, distance: 13.8
click at [264, 166] on div "12 : 52" at bounding box center [290, 169] width 75 height 25
type input "22"
drag, startPoint x: 301, startPoint y: 166, endPoint x: 307, endPoint y: 166, distance: 5.7
click at [306, 166] on input "52" at bounding box center [303, 169] width 19 height 13
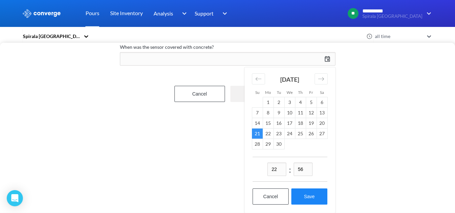
type input "56"
click at [307, 193] on button "Save" at bounding box center [309, 197] width 36 height 16
type input "22:56, 21st of September"
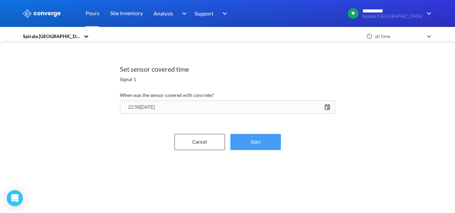
click at [272, 142] on button "Start" at bounding box center [255, 142] width 51 height 16
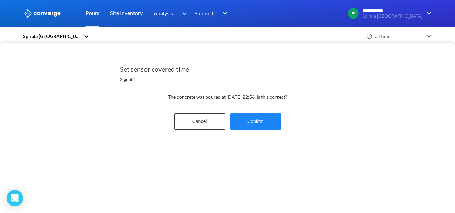
scroll to position [135, 0]
click at [249, 113] on div "Cancel Confirm" at bounding box center [227, 122] width 215 height 22
click at [252, 118] on button "Confirm" at bounding box center [255, 121] width 51 height 16
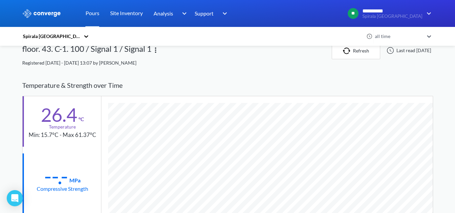
scroll to position [0, 0]
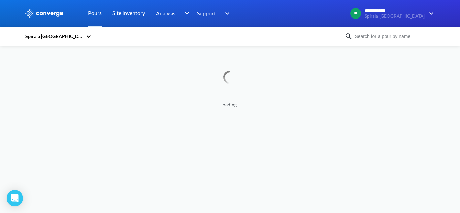
click at [371, 36] on input at bounding box center [393, 36] width 81 height 7
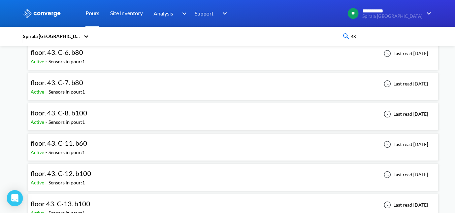
scroll to position [202, 0]
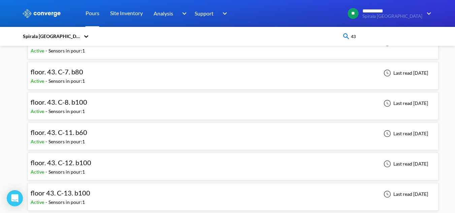
type input "43"
click at [76, 172] on div "Sensors in pour: 1" at bounding box center [66, 171] width 36 height 7
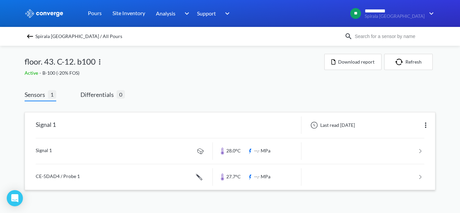
click at [135, 152] on link at bounding box center [230, 151] width 389 height 26
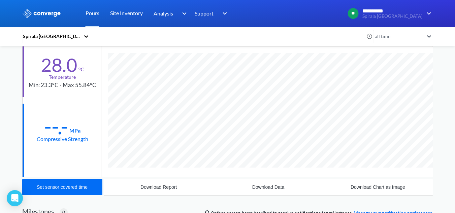
scroll to position [101, 0]
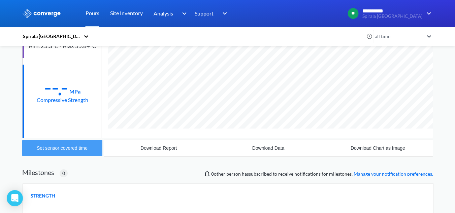
click at [52, 154] on button "Set sensor covered time" at bounding box center [62, 148] width 80 height 16
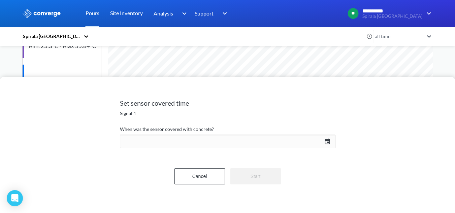
scroll to position [356, 411]
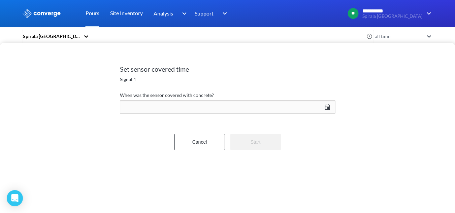
click at [151, 103] on div "10/08/2025 Press the down arrow key to interact with the calendar and select a …" at bounding box center [227, 107] width 215 height 16
click at [256, 125] on icon "Move backward to switch to the previous month." at bounding box center [258, 127] width 6 height 6
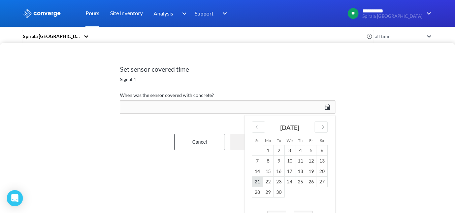
click at [261, 180] on td "21" at bounding box center [257, 181] width 11 height 10
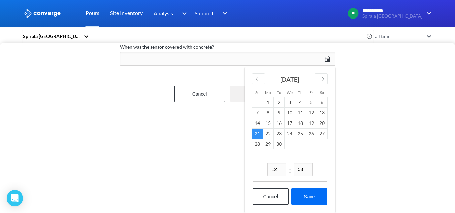
scroll to position [53, 0]
drag, startPoint x: 278, startPoint y: 162, endPoint x: 248, endPoint y: 166, distance: 30.2
click at [248, 166] on div "12 : 53 Cancel Save" at bounding box center [289, 185] width 91 height 56
type input "21"
drag, startPoint x: 309, startPoint y: 164, endPoint x: 256, endPoint y: 167, distance: 53.3
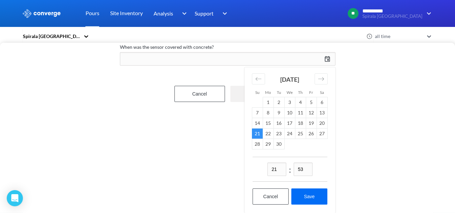
click at [256, 167] on div "21 : 53" at bounding box center [290, 169] width 75 height 25
type input "41"
click at [313, 195] on button "Save" at bounding box center [309, 197] width 36 height 16
type input "21:41, 21st of September"
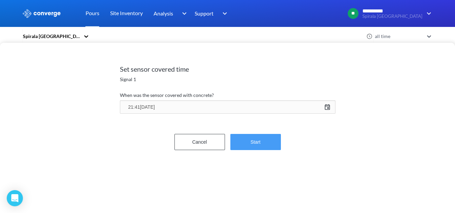
click at [258, 142] on button "Start" at bounding box center [255, 142] width 51 height 16
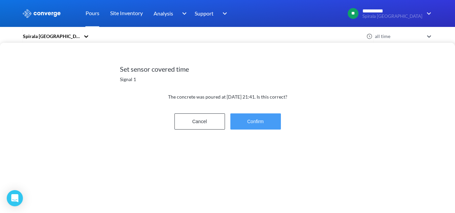
click at [254, 126] on button "Confirm" at bounding box center [255, 121] width 51 height 16
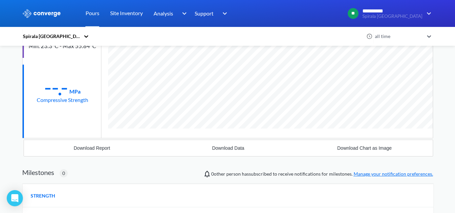
scroll to position [356, 411]
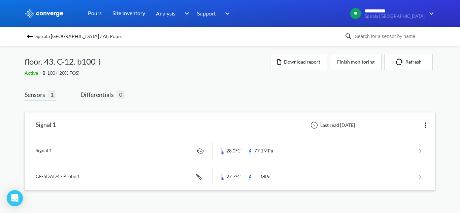
click at [123, 178] on link at bounding box center [230, 177] width 389 height 26
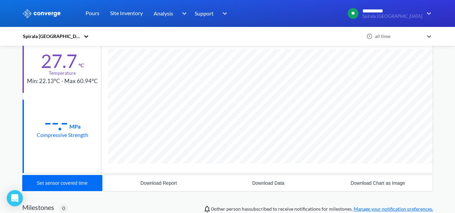
scroll to position [67, 0]
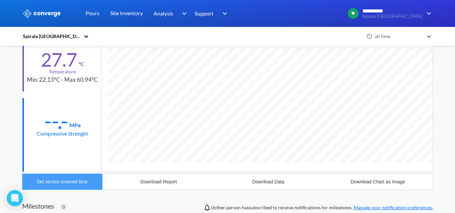
click at [75, 188] on button "Set sensor covered time" at bounding box center [62, 182] width 80 height 16
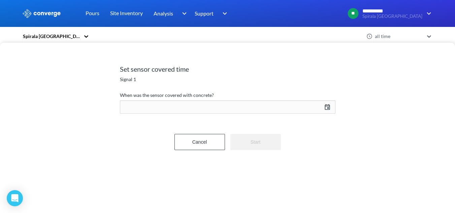
click at [185, 111] on div "10/08/2025 Press the down arrow key to interact with the calendar and select a …" at bounding box center [227, 107] width 215 height 16
click at [257, 128] on icon "Move backward to switch to the previous month." at bounding box center [258, 127] width 6 height 6
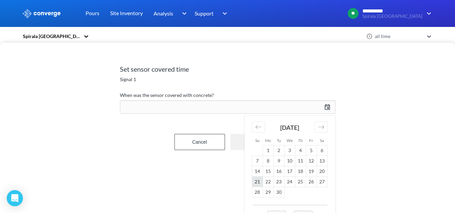
click at [255, 182] on td "21" at bounding box center [257, 181] width 11 height 10
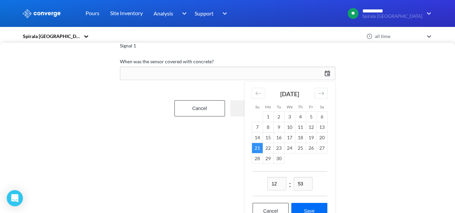
drag, startPoint x: 281, startPoint y: 181, endPoint x: 256, endPoint y: 183, distance: 25.0
click at [256, 183] on div "12 : 53" at bounding box center [290, 183] width 75 height 25
type input "21"
drag, startPoint x: 305, startPoint y: 186, endPoint x: 270, endPoint y: 187, distance: 34.7
click at [270, 187] on div "21 : 53" at bounding box center [290, 183] width 75 height 25
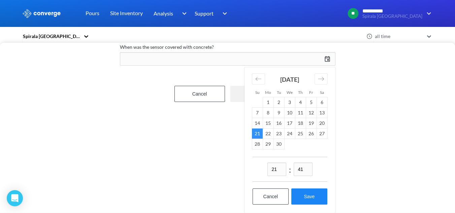
type input "41"
click at [301, 192] on button "Save" at bounding box center [309, 197] width 36 height 16
type input "21:41, 21st of September"
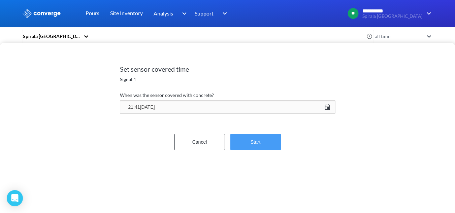
click at [267, 144] on button "Start" at bounding box center [255, 142] width 51 height 16
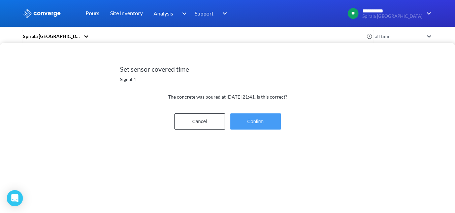
click at [264, 125] on button "Confirm" at bounding box center [255, 121] width 51 height 16
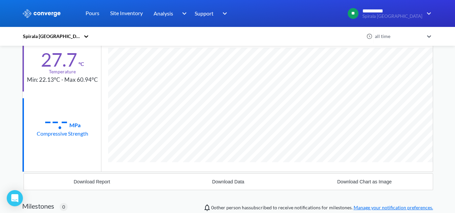
scroll to position [368, 411]
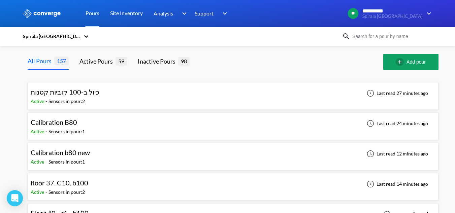
click at [410, 39] on input at bounding box center [390, 36] width 81 height 7
type input "43"
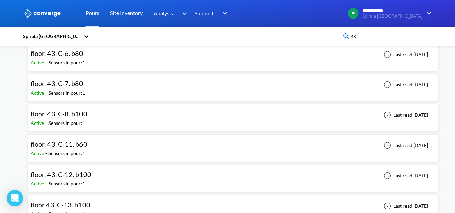
scroll to position [202, 0]
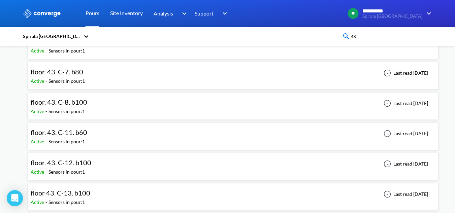
click at [114, 131] on div "floor. 43. C-11. b60 Active - Sensors in pour: 1 Last read 10 days ago" at bounding box center [233, 137] width 405 height 22
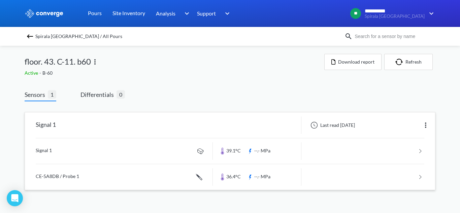
click at [151, 154] on link at bounding box center [230, 151] width 389 height 26
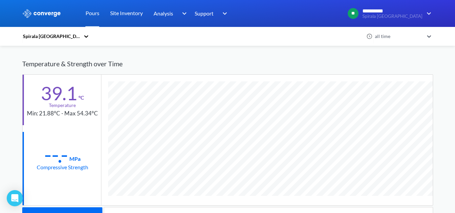
scroll to position [356, 411]
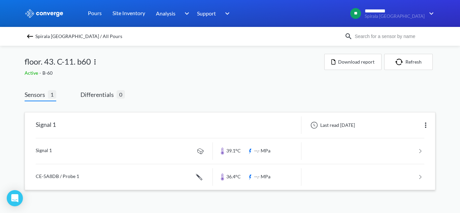
click at [135, 182] on link at bounding box center [230, 177] width 389 height 26
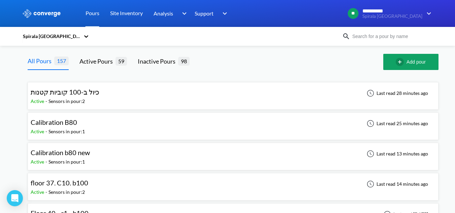
click at [391, 36] on input at bounding box center [390, 36] width 81 height 7
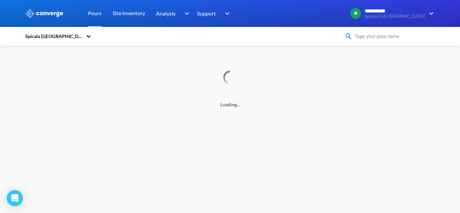
click at [376, 38] on input at bounding box center [393, 36] width 81 height 7
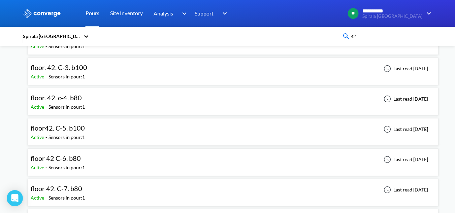
scroll to position [67, 0]
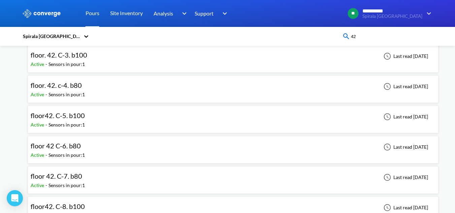
type input "42"
click at [90, 152] on div "floor 42 C-6. b80 Active - Sensors in pour: 1 Last read 10 days ago" at bounding box center [233, 150] width 405 height 22
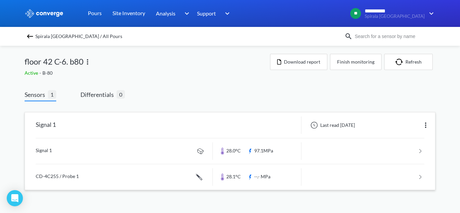
click at [145, 152] on link at bounding box center [230, 151] width 389 height 26
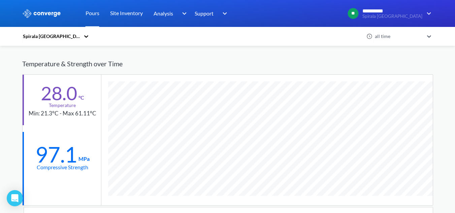
scroll to position [418, 411]
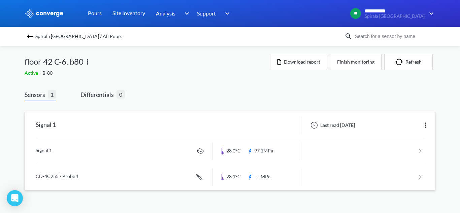
click at [142, 176] on link at bounding box center [230, 177] width 389 height 26
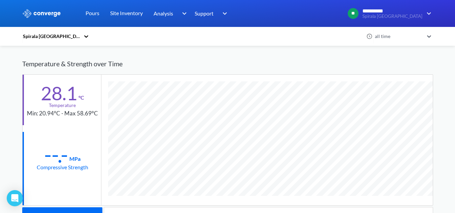
scroll to position [368, 411]
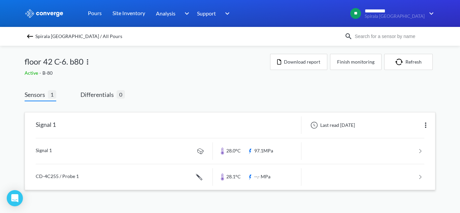
click at [140, 172] on link at bounding box center [230, 177] width 389 height 26
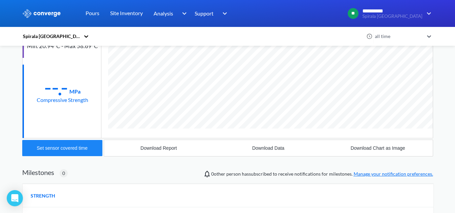
scroll to position [368, 411]
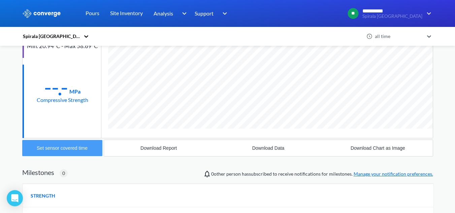
click at [77, 152] on button "Set sensor covered time" at bounding box center [62, 148] width 80 height 16
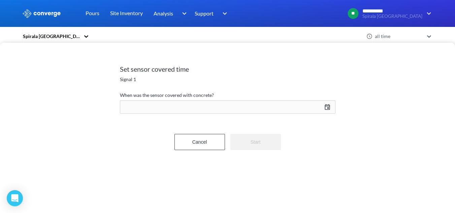
click at [200, 110] on div "10/08/2025 Press the down arrow key to interact with the calendar and select a …" at bounding box center [227, 107] width 215 height 16
click at [259, 128] on icon "Move backward to switch to the previous month." at bounding box center [258, 127] width 6 height 6
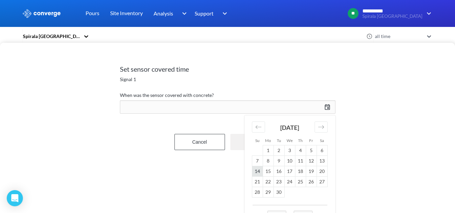
click at [261, 173] on td "14" at bounding box center [257, 171] width 11 height 10
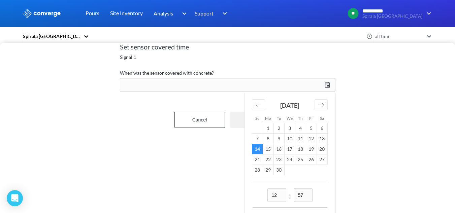
scroll to position [34, 0]
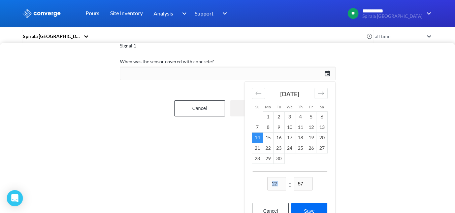
click at [284, 183] on div "12 : 57" at bounding box center [290, 183] width 75 height 25
drag, startPoint x: 277, startPoint y: 184, endPoint x: 266, endPoint y: 184, distance: 11.5
click at [266, 184] on div "12 : 57" at bounding box center [290, 183] width 75 height 25
type input "20"
drag, startPoint x: 304, startPoint y: 184, endPoint x: 284, endPoint y: 180, distance: 20.9
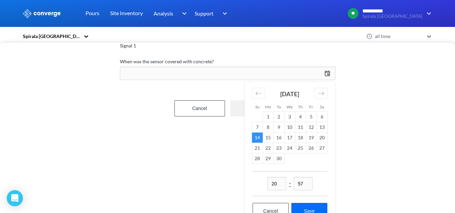
click at [285, 182] on div "20 : 57" at bounding box center [290, 183] width 75 height 25
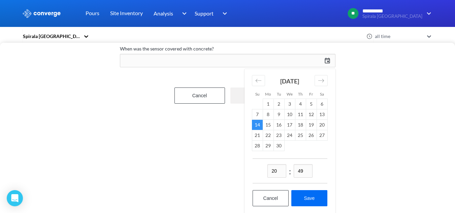
scroll to position [53, 0]
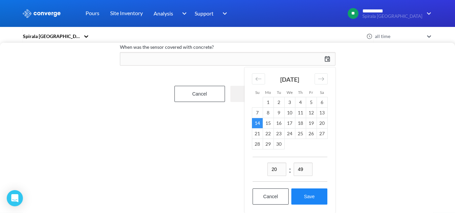
type input "49"
click at [321, 197] on button "Save" at bounding box center [309, 197] width 36 height 16
type input "20:49, 14th of September"
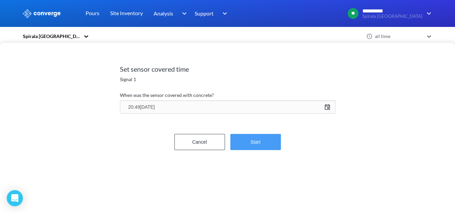
click at [242, 143] on button "Start" at bounding box center [255, 142] width 51 height 16
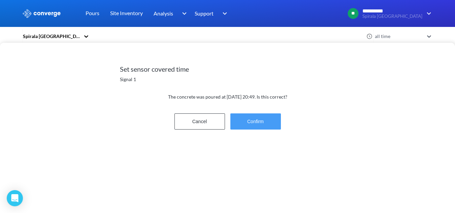
click at [265, 118] on button "Confirm" at bounding box center [255, 121] width 51 height 16
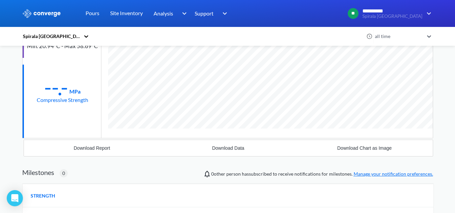
scroll to position [368, 411]
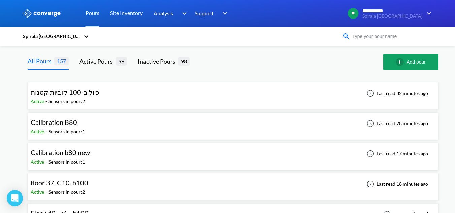
click at [363, 35] on input at bounding box center [390, 36] width 81 height 7
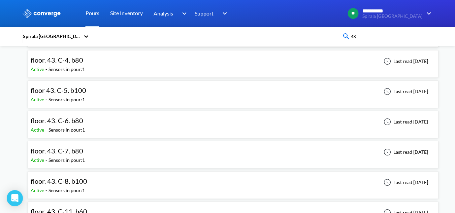
scroll to position [135, 0]
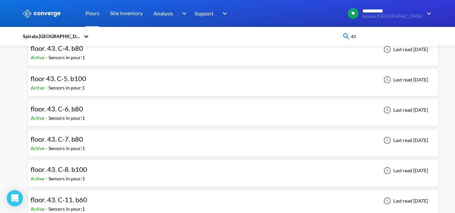
type input "43"
click at [84, 199] on span "floor. 43. C-11. b60" at bounding box center [59, 200] width 57 height 8
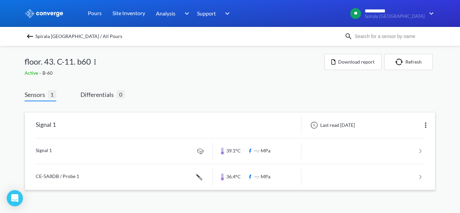
click at [127, 154] on link at bounding box center [230, 151] width 389 height 26
click at [122, 174] on link at bounding box center [230, 177] width 389 height 26
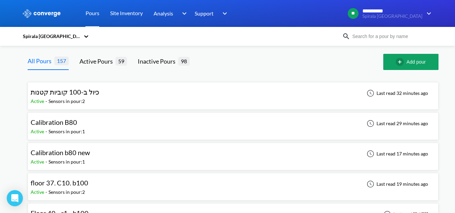
click at [375, 35] on input at bounding box center [390, 36] width 81 height 7
type input "43"
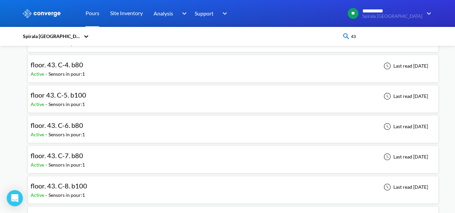
scroll to position [135, 0]
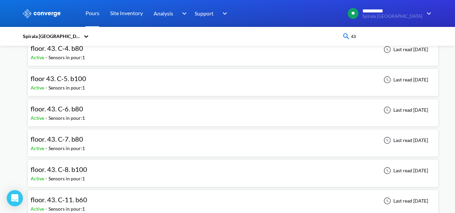
click at [95, 166] on div "floor. 43. C-8. b100 Active - Sensors in pour: 1 Last read 10 days ago" at bounding box center [233, 174] width 405 height 22
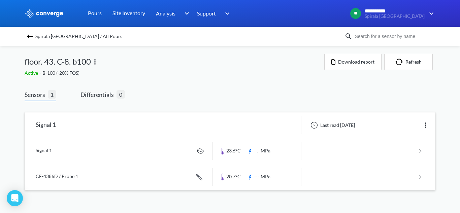
click at [134, 160] on link at bounding box center [230, 151] width 389 height 26
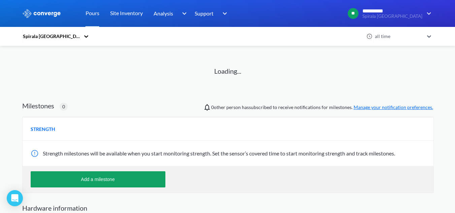
scroll to position [67, 0]
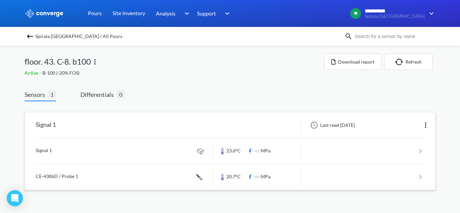
click at [141, 162] on link at bounding box center [230, 151] width 389 height 26
click at [104, 180] on link at bounding box center [230, 177] width 389 height 26
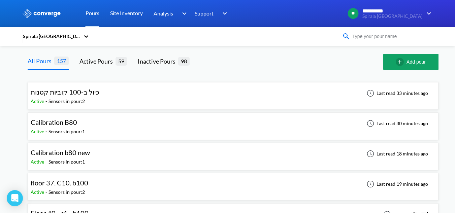
click at [418, 33] on input at bounding box center [390, 36] width 81 height 7
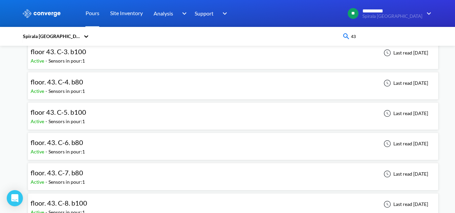
type input "43"
click at [81, 176] on span "floor. 43. C-7. b80" at bounding box center [57, 173] width 53 height 8
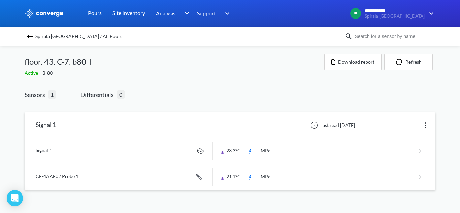
click at [147, 160] on link at bounding box center [230, 151] width 389 height 26
click at [116, 140] on link at bounding box center [230, 151] width 389 height 26
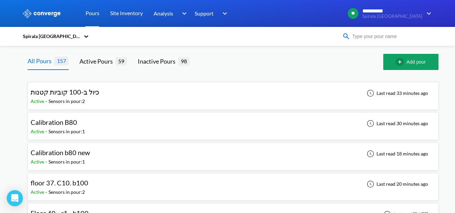
click at [361, 38] on input at bounding box center [390, 36] width 81 height 7
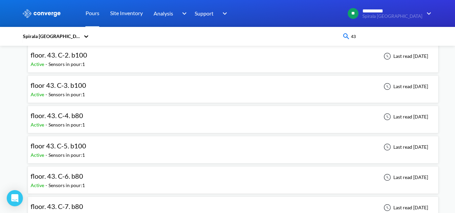
type input "43"
click at [91, 176] on div "floor. 43. C-6. b80 Active - Sensors in pour: 1 Last read 10 days ago" at bounding box center [233, 180] width 405 height 22
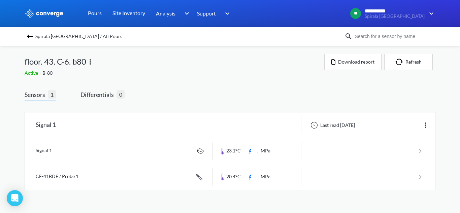
click at [149, 151] on link at bounding box center [230, 151] width 389 height 26
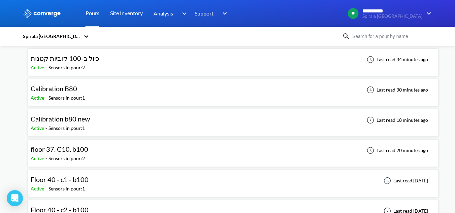
scroll to position [12, 0]
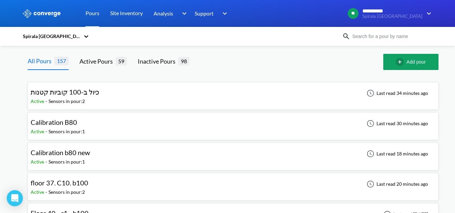
click at [394, 41] on div "Spirala [GEOGRAPHIC_DATA]" at bounding box center [227, 36] width 411 height 15
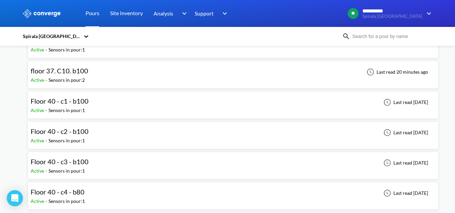
scroll to position [67, 0]
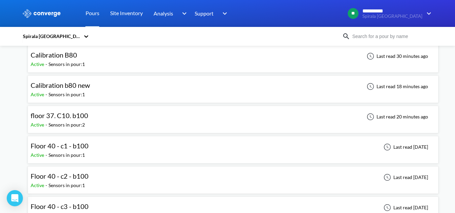
click at [85, 41] on div at bounding box center [86, 36] width 7 height 15
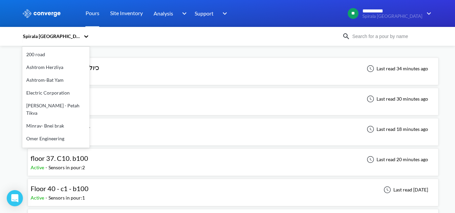
scroll to position [0, 0]
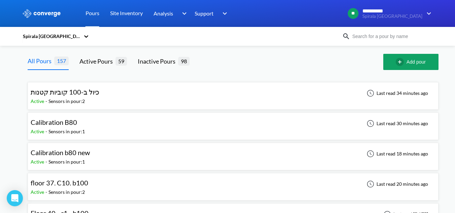
click at [225, 62] on div at bounding box center [291, 62] width 183 height 16
click at [112, 61] on div "Active Pours" at bounding box center [97, 61] width 36 height 9
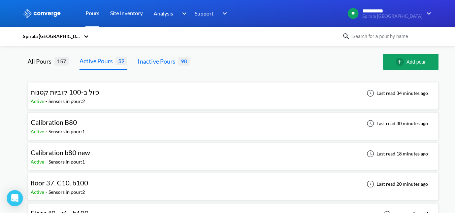
click at [151, 63] on div "Inactive Pours" at bounding box center [158, 61] width 40 height 9
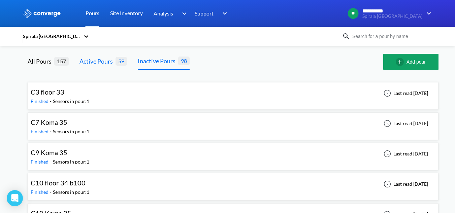
click at [87, 66] on div "Active Pours" at bounding box center [97, 61] width 36 height 9
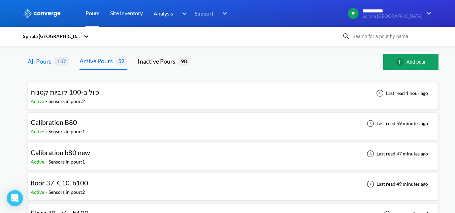
click at [51, 59] on div "All Pours" at bounding box center [41, 61] width 27 height 9
drag, startPoint x: 338, startPoint y: 104, endPoint x: 331, endPoint y: 78, distance: 26.3
click at [367, 30] on div "Spirala [GEOGRAPHIC_DATA]" at bounding box center [227, 36] width 411 height 15
click at [368, 37] on input at bounding box center [390, 36] width 81 height 7
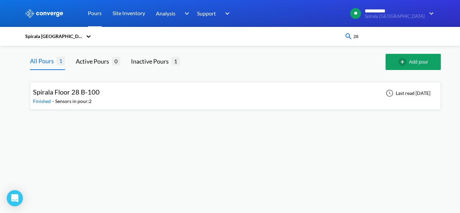
type input "28"
click at [198, 106] on div "Spirala Floor 28 B-100 Finished - Sensors in pour: 2 Last read 4 months ago" at bounding box center [235, 96] width 405 height 22
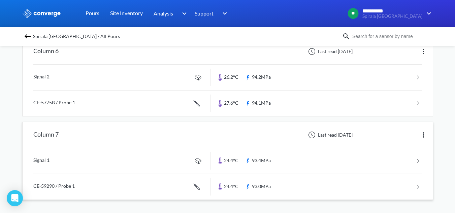
scroll to position [74, 0]
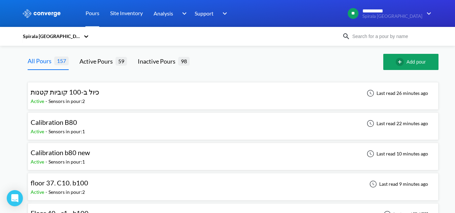
click at [389, 39] on input at bounding box center [390, 36] width 81 height 7
click at [370, 31] on div "Spirala [GEOGRAPHIC_DATA]" at bounding box center [227, 36] width 411 height 15
click at [370, 37] on input at bounding box center [390, 36] width 81 height 7
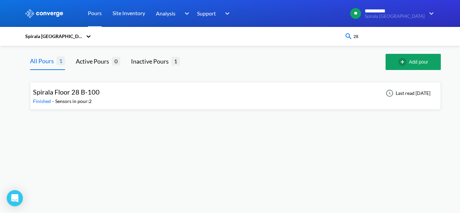
drag, startPoint x: 382, startPoint y: 34, endPoint x: 296, endPoint y: 43, distance: 86.0
click at [296, 43] on div "Spirala Tel Aviv 28" at bounding box center [230, 36] width 411 height 15
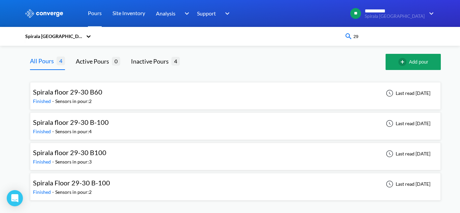
type input "29"
click at [149, 93] on div "Spirala floor 29-30 B60 Finished - Sensors in pour: 2 Last read 4 months ago" at bounding box center [235, 96] width 405 height 22
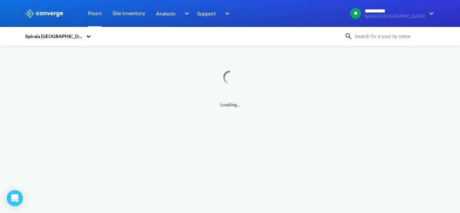
click at [365, 41] on div "Spirala [GEOGRAPHIC_DATA]" at bounding box center [230, 36] width 411 height 15
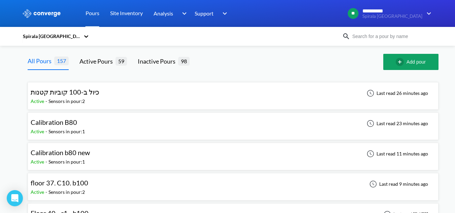
click at [366, 38] on input at bounding box center [390, 36] width 81 height 7
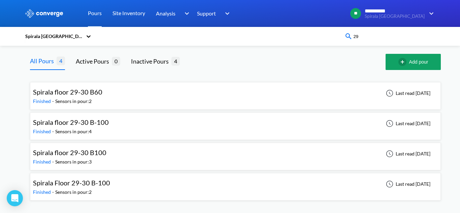
type input "29"
click at [166, 128] on div "Spirala floor 29-30 B-100 Finished - Sensors in pour: 4 Last read 4 months ago" at bounding box center [235, 126] width 405 height 22
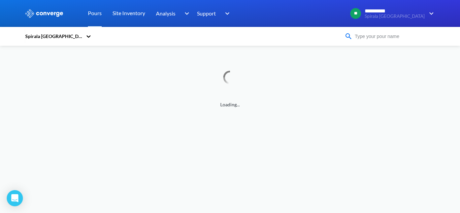
click at [363, 37] on input at bounding box center [393, 36] width 81 height 7
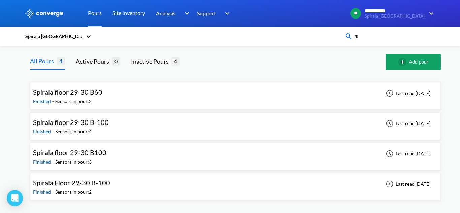
type input "29"
click at [115, 164] on div "Spirala floor 29-30 B100 Finished - Sensors in pour: 3 Last read 4 months ago" at bounding box center [235, 157] width 405 height 22
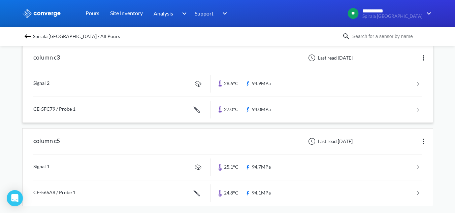
scroll to position [158, 0]
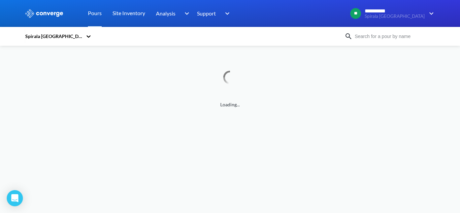
click at [405, 37] on input at bounding box center [393, 36] width 81 height 7
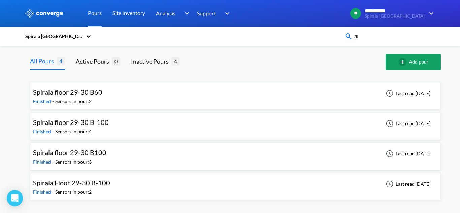
type input "29"
click at [140, 182] on div "Spirala Floor 29-30 B-100 Finished - Sensors in pour: 2 Last read 4 months ago" at bounding box center [235, 187] width 405 height 22
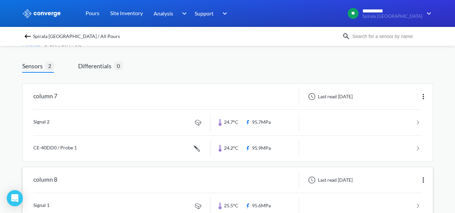
scroll to position [74, 0]
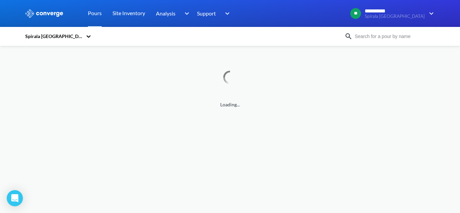
click at [370, 33] on input at bounding box center [393, 36] width 81 height 7
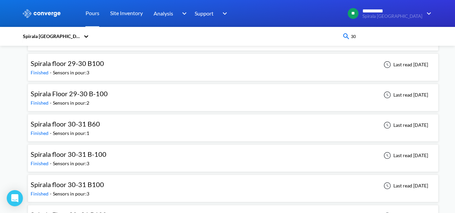
scroll to position [101, 0]
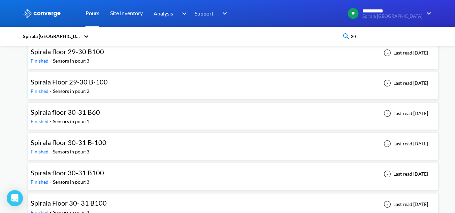
type input "30"
click at [99, 119] on div "Finished - Sensors in pour: 1" at bounding box center [67, 121] width 73 height 7
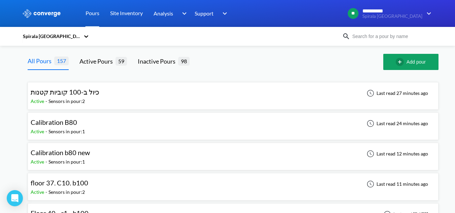
click at [376, 38] on input at bounding box center [390, 36] width 81 height 7
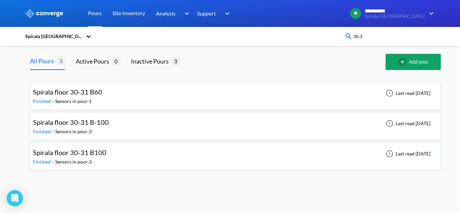
type input "30-3"
click at [148, 123] on div "Spirala floor 30-31 B-100 Finished - Sensors in pour: 3 Last read 4 months ago" at bounding box center [235, 126] width 405 height 22
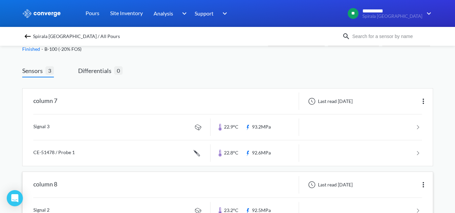
scroll to position [23, 0]
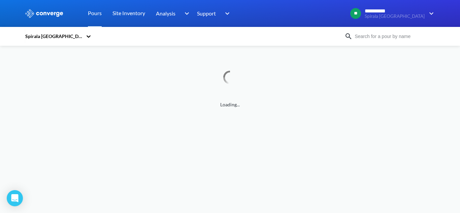
click at [360, 43] on div "Spirala [GEOGRAPHIC_DATA]" at bounding box center [230, 36] width 411 height 15
click at [362, 39] on input at bounding box center [393, 36] width 81 height 7
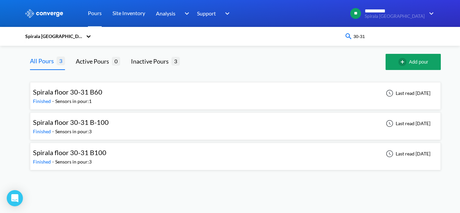
type input "30-31"
click at [105, 156] on span "Spirala floor 30-31 B100" at bounding box center [69, 152] width 73 height 8
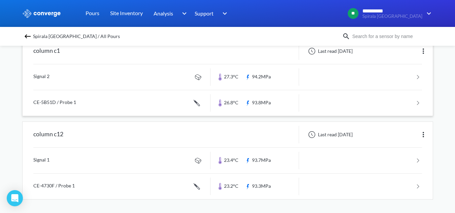
scroll to position [124, 0]
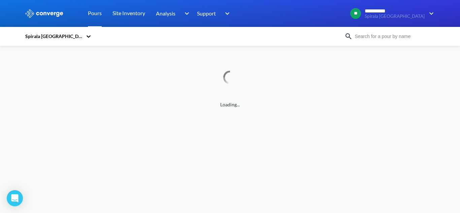
click at [367, 36] on input at bounding box center [393, 36] width 81 height 7
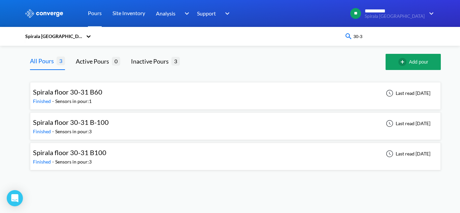
type input "30-31"
drag, startPoint x: 378, startPoint y: 35, endPoint x: 297, endPoint y: 36, distance: 80.5
click at [297, 36] on div "Spirala Tel Aviv 30-31" at bounding box center [230, 36] width 411 height 15
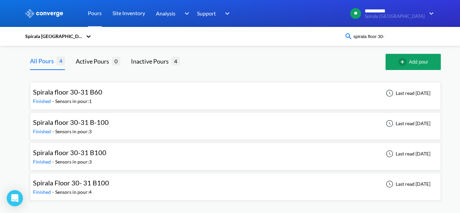
type input "spirala floor 30-"
click at [79, 190] on div "Sensors in pour: 4" at bounding box center [73, 192] width 36 height 7
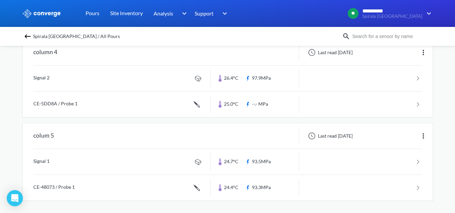
scroll to position [241, 0]
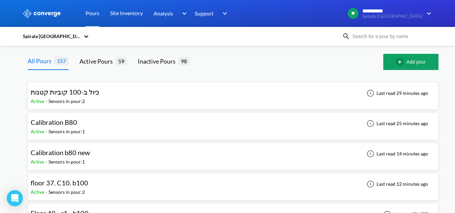
click at [381, 39] on input at bounding box center [390, 36] width 81 height 7
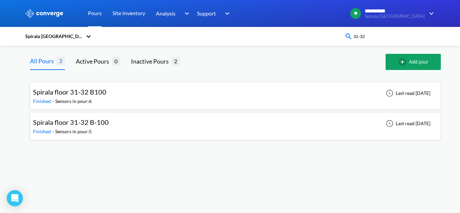
type input "31-32"
click at [163, 101] on div "Spirala floor 31-32 B100 Finished - Sensors in pour: 6 Last read 3 months ago" at bounding box center [235, 96] width 405 height 22
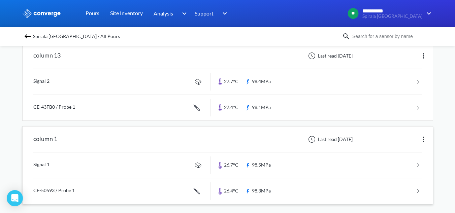
scroll to position [408, 0]
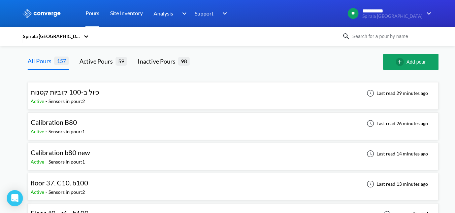
click at [423, 38] on input at bounding box center [390, 36] width 81 height 7
click at [424, 38] on input at bounding box center [390, 36] width 81 height 7
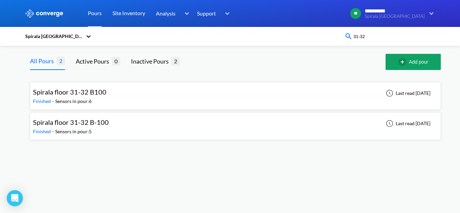
type input "31-32"
click at [115, 115] on div "Spirala floor 31-32 B-100 Finished - Sensors in pour: 5 Last read 3 months ago" at bounding box center [235, 126] width 405 height 22
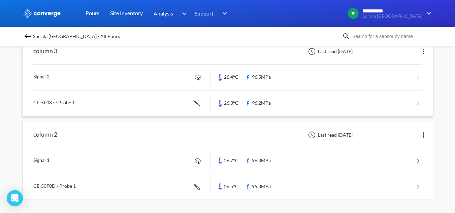
scroll to position [325, 0]
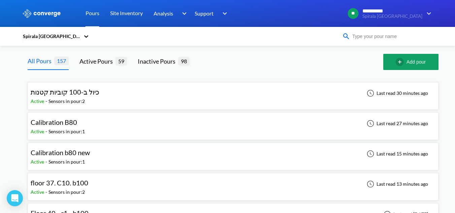
click at [416, 37] on input at bounding box center [390, 36] width 81 height 7
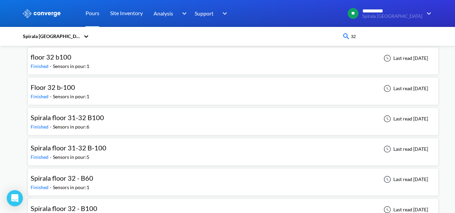
scroll to position [101, 0]
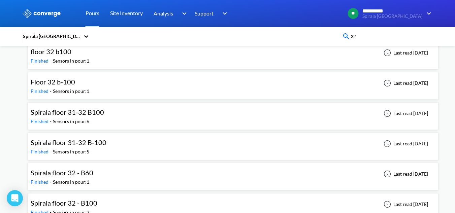
type input "32"
click at [135, 177] on div "Spirala floor 32 - B60 Finished - Sensors in pour: 1 Last read 3 months ago" at bounding box center [233, 177] width 405 height 22
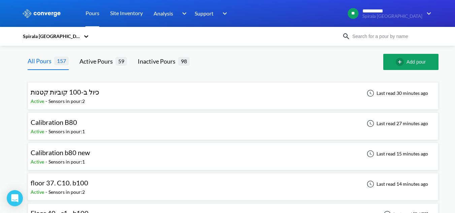
click at [381, 40] on div "Spirala [GEOGRAPHIC_DATA]" at bounding box center [227, 36] width 411 height 15
click at [382, 37] on input at bounding box center [390, 36] width 81 height 7
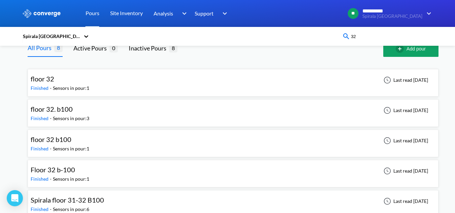
scroll to position [114, 0]
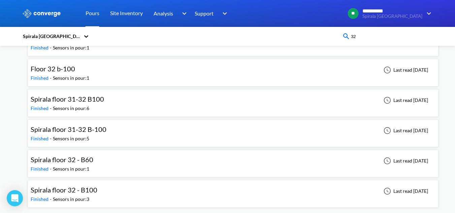
type input "32"
click at [156, 195] on div "Spirala floor 32 - B100 Finished - Sensors in pour: 3 Last read 3 months ago" at bounding box center [233, 194] width 405 height 22
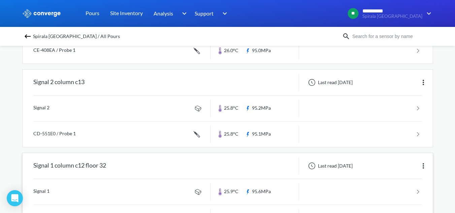
scroll to position [158, 0]
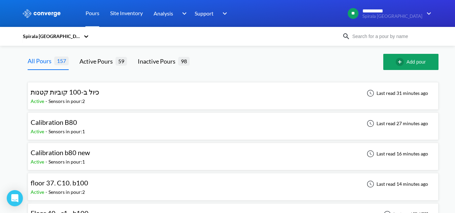
drag, startPoint x: 370, startPoint y: 34, endPoint x: 366, endPoint y: 26, distance: 9.4
click at [370, 34] on input at bounding box center [390, 36] width 81 height 7
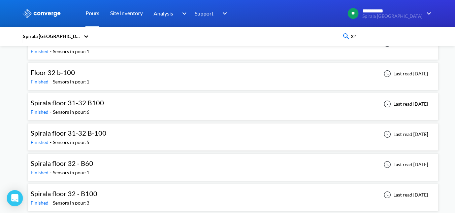
scroll to position [114, 0]
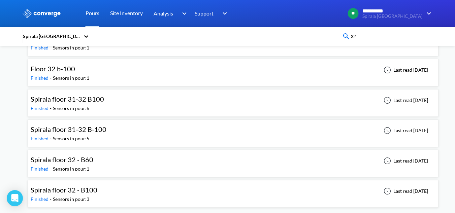
type input "32"
click at [85, 162] on span "Spirala floor 32 - B60" at bounding box center [62, 160] width 63 height 8
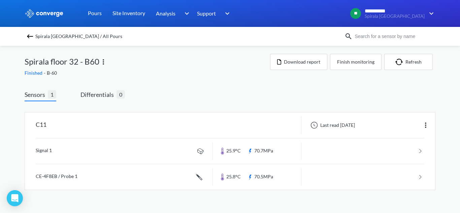
click at [55, 39] on span "Spirala Tel Aviv / All Pours" at bounding box center [78, 36] width 87 height 9
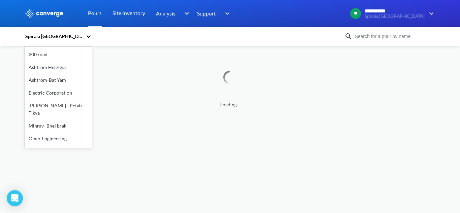
click at [87, 42] on div at bounding box center [88, 36] width 7 height 15
click at [52, 126] on div "Minrav- Bnei brak" at bounding box center [58, 126] width 67 height 13
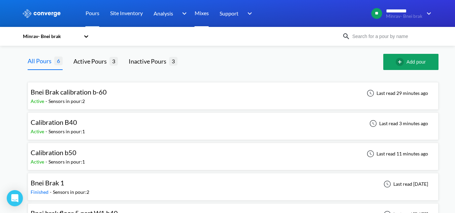
click at [205, 14] on link "Mixes" at bounding box center [202, 13] width 14 height 27
click at [202, 13] on link "Mixes" at bounding box center [202, 13] width 14 height 27
click at [87, 174] on div "Bnei Brak 1 Finished - Sensors in pour: 2 Last read [DATE]" at bounding box center [233, 187] width 411 height 28
click at [202, 16] on link "Mixes" at bounding box center [202, 13] width 14 height 27
click at [194, 13] on div "Mixes" at bounding box center [201, 13] width 25 height 27
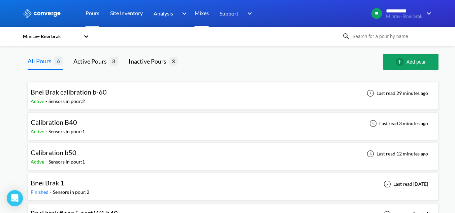
click at [202, 18] on link "Mixes" at bounding box center [202, 13] width 14 height 27
click at [200, 13] on link "Mixes" at bounding box center [202, 13] width 14 height 27
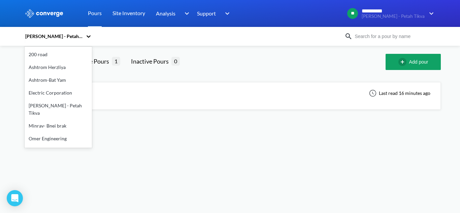
click at [45, 37] on div "[PERSON_NAME] - Petah Tikva" at bounding box center [54, 36] width 58 height 7
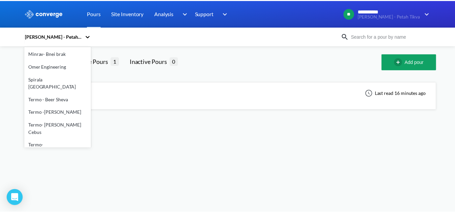
scroll to position [61, 0]
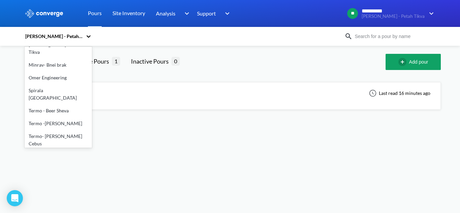
click at [52, 68] on div "Minrav- Bnei brak" at bounding box center [58, 65] width 67 height 13
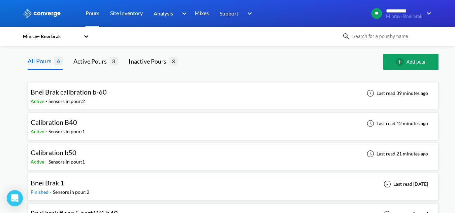
click at [194, 17] on div "Mixes" at bounding box center [201, 13] width 25 height 27
click at [198, 12] on link "Mixes" at bounding box center [202, 13] width 14 height 27
